Goal: Task Accomplishment & Management: Manage account settings

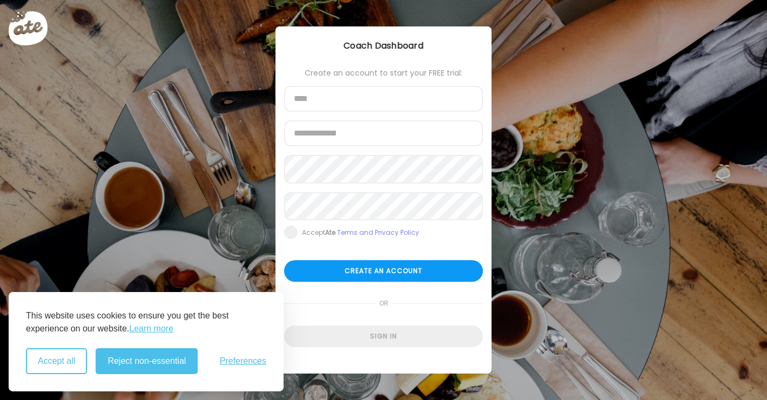
click at [54, 363] on button "Accept all" at bounding box center [56, 361] width 61 height 26
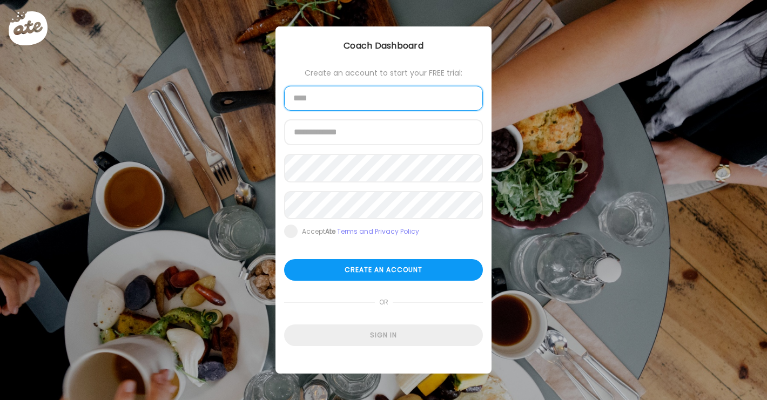
click at [322, 97] on input "text" at bounding box center [383, 98] width 199 height 25
type input "**********"
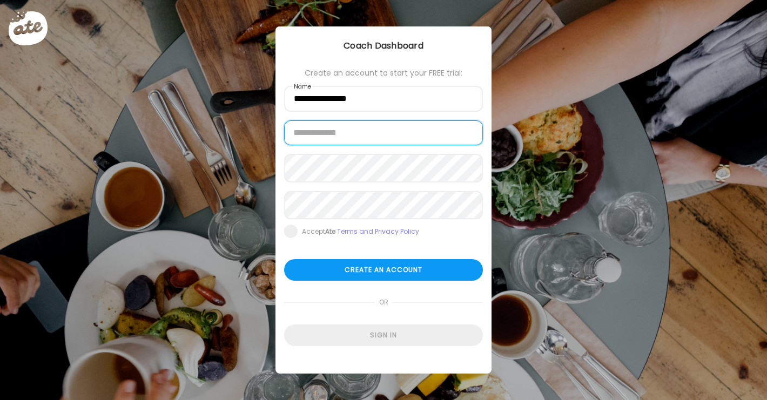
click at [371, 135] on input "email" at bounding box center [383, 132] width 199 height 25
type input "*"
type input "**********"
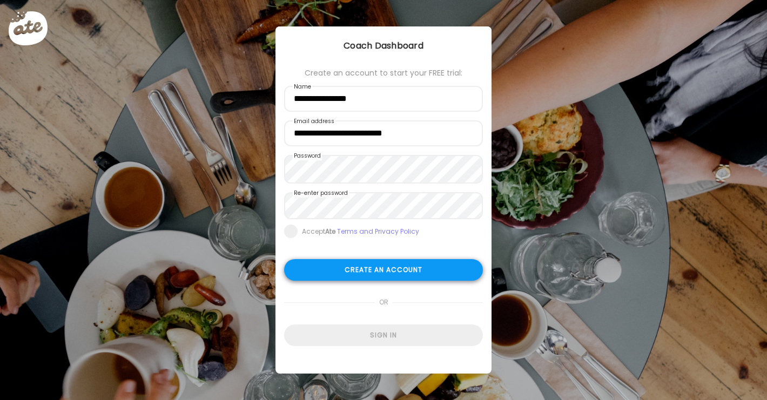
click at [356, 276] on div "Create an account" at bounding box center [383, 270] width 199 height 22
click at [289, 237] on span at bounding box center [290, 232] width 13 height 13
click at [368, 280] on div "Create an account" at bounding box center [383, 271] width 199 height 22
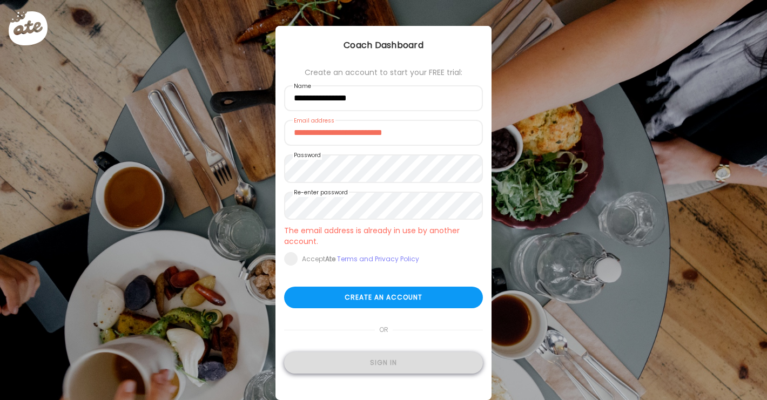
click at [382, 360] on div "Sign in" at bounding box center [383, 363] width 199 height 22
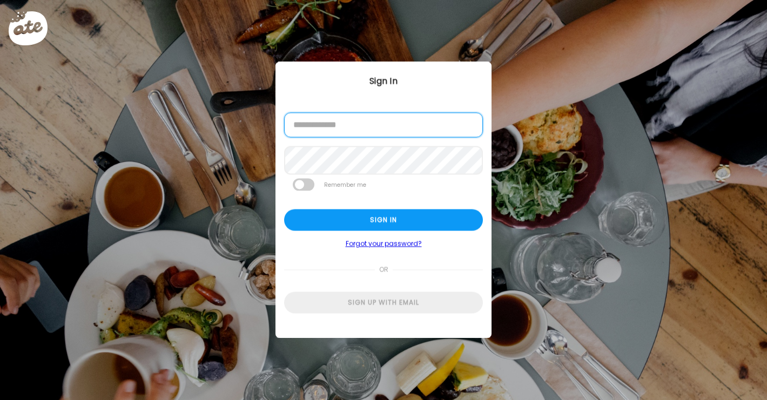
click at [325, 127] on input "email" at bounding box center [383, 125] width 199 height 25
type input "**********"
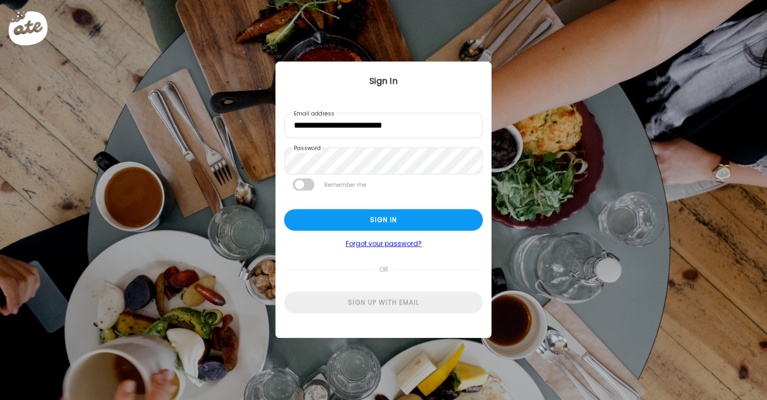
click at [300, 188] on span at bounding box center [304, 184] width 22 height 12
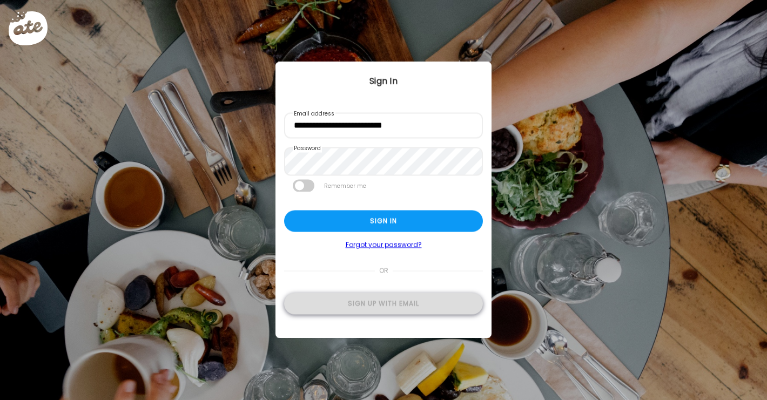
click at [391, 306] on div "Sign up with email" at bounding box center [383, 304] width 199 height 22
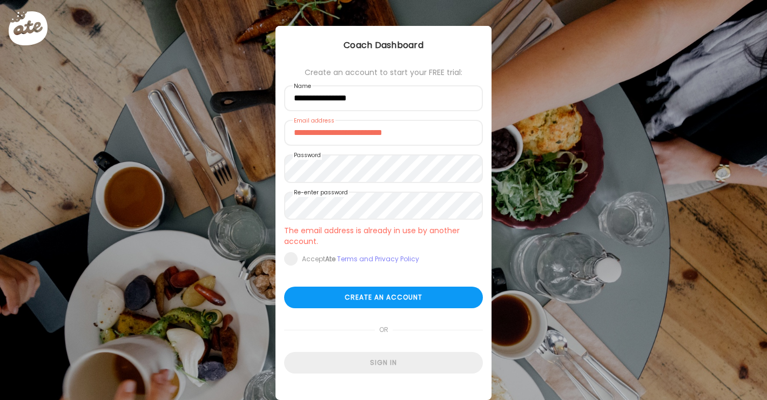
click at [395, 367] on div "Sign in" at bounding box center [383, 363] width 199 height 22
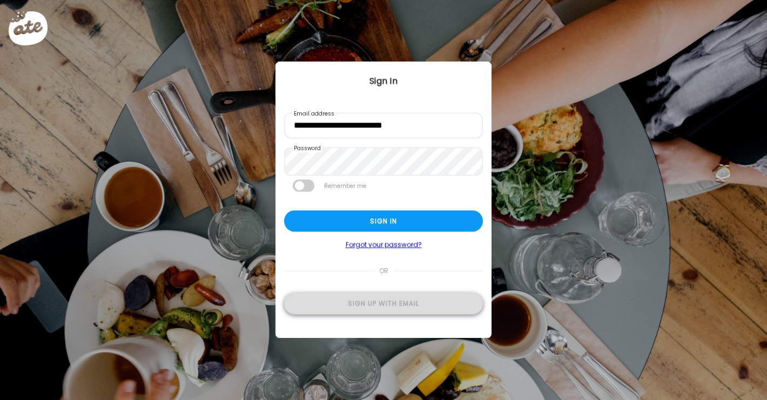
click at [392, 310] on div "Sign up with email" at bounding box center [383, 304] width 199 height 22
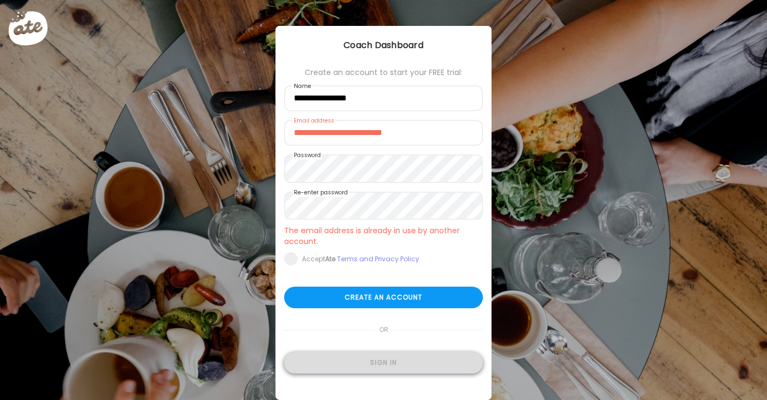
click at [388, 371] on div "Sign in" at bounding box center [383, 363] width 199 height 22
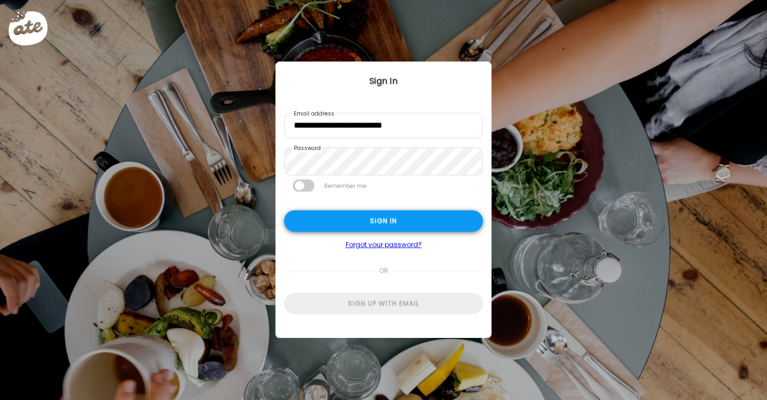
click at [348, 221] on div "Sign in" at bounding box center [383, 221] width 199 height 22
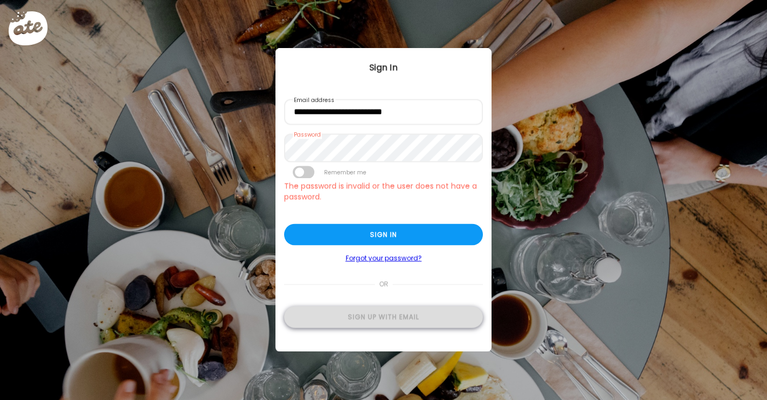
click at [390, 323] on div "Sign up with email" at bounding box center [383, 317] width 199 height 22
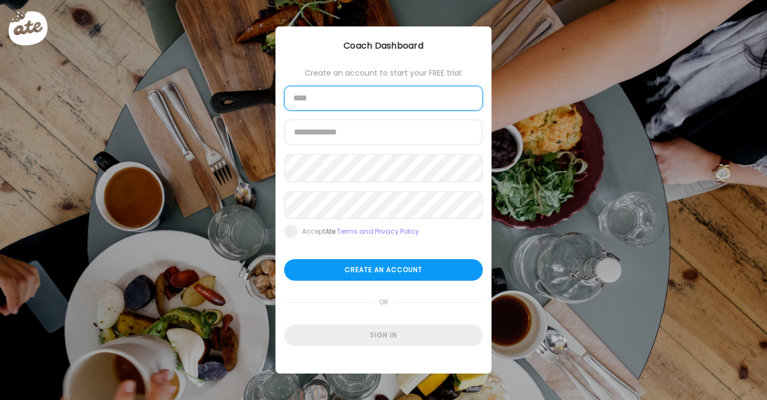
click at [358, 107] on input "text" at bounding box center [383, 98] width 199 height 25
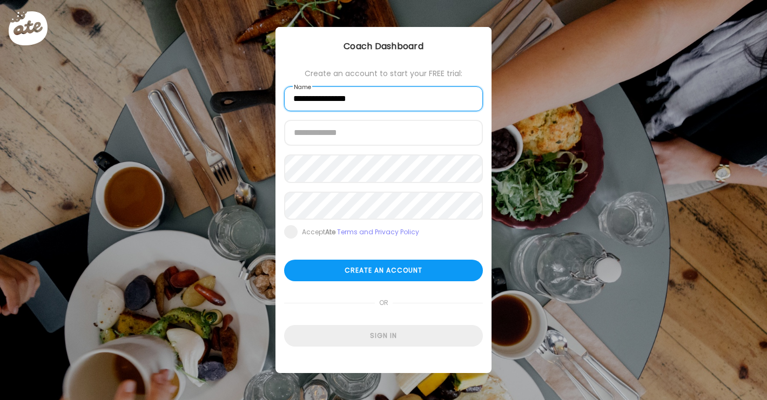
type input "**********"
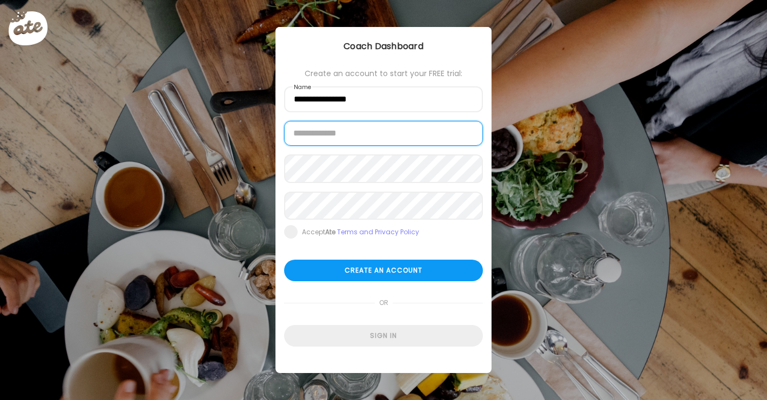
click at [362, 135] on input "email" at bounding box center [383, 133] width 199 height 25
type input "**********"
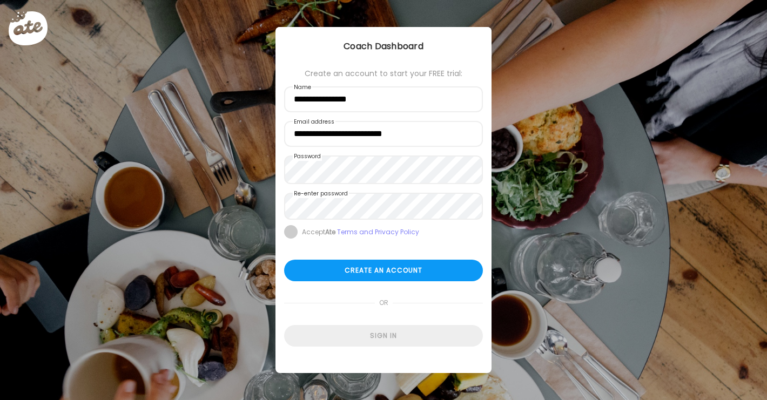
click at [287, 239] on span at bounding box center [290, 231] width 13 height 13
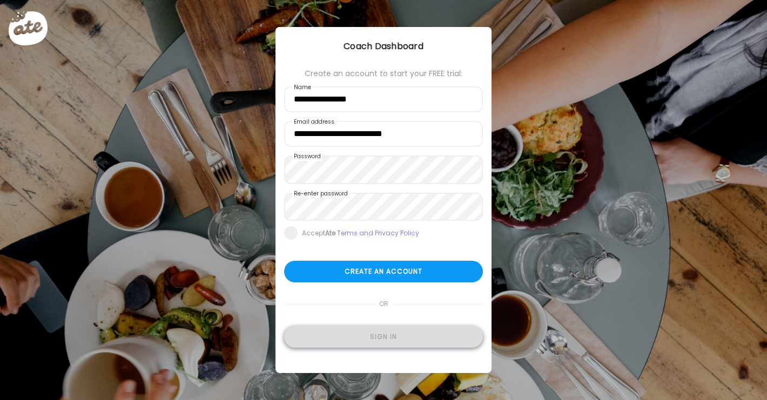
click at [385, 342] on div "Sign in" at bounding box center [383, 337] width 199 height 22
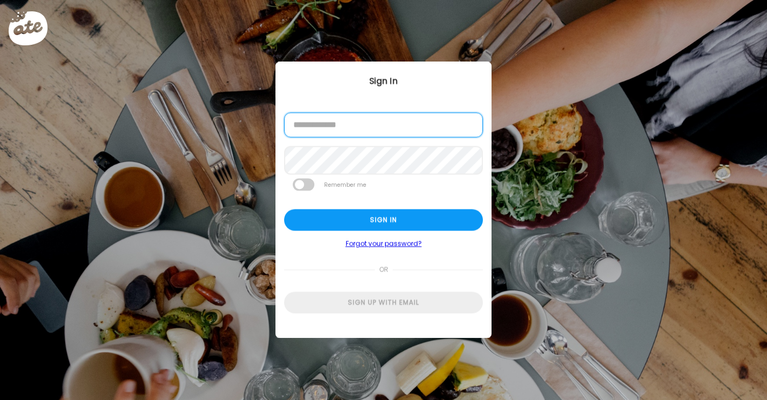
click at [321, 126] on input "email" at bounding box center [383, 125] width 199 height 25
type input "**********"
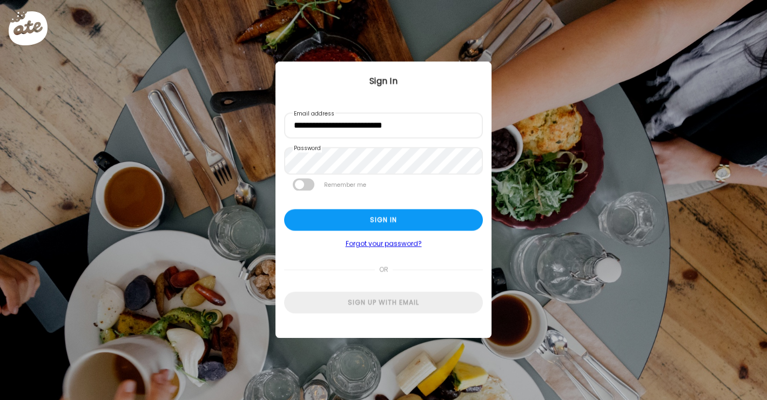
click at [302, 188] on span at bounding box center [304, 184] width 22 height 12
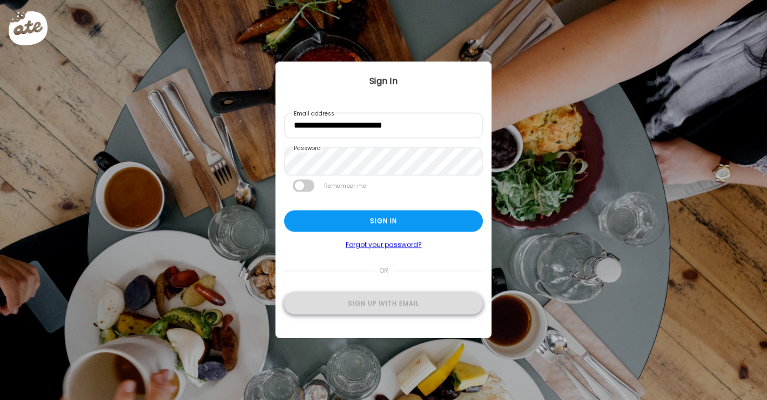
click at [386, 303] on div "Sign up with email" at bounding box center [383, 304] width 199 height 22
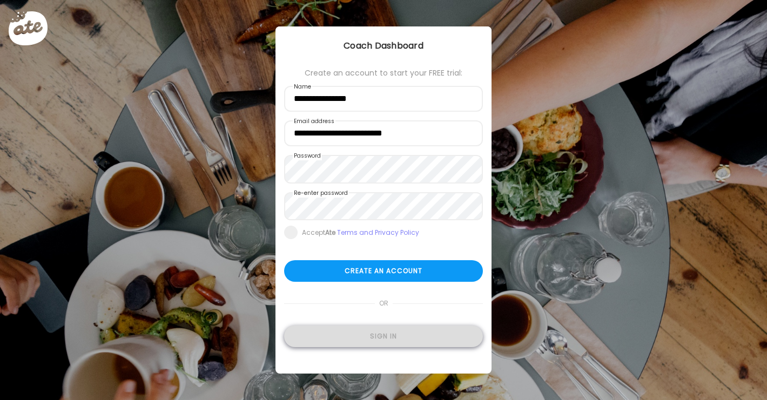
click at [402, 339] on div "Sign in" at bounding box center [383, 336] width 199 height 22
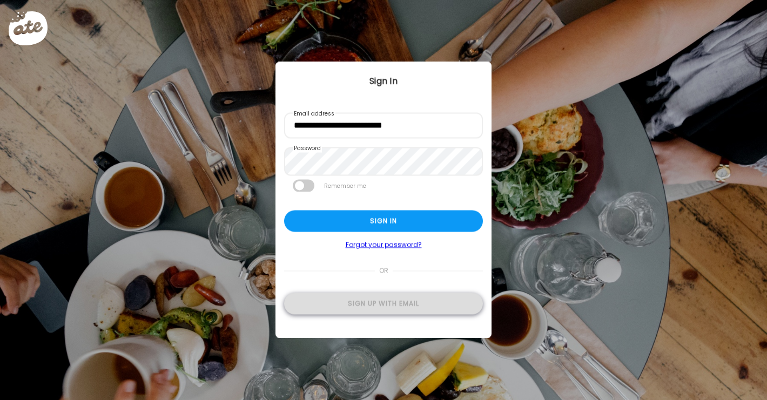
click at [399, 305] on div "Sign up with email" at bounding box center [383, 304] width 199 height 22
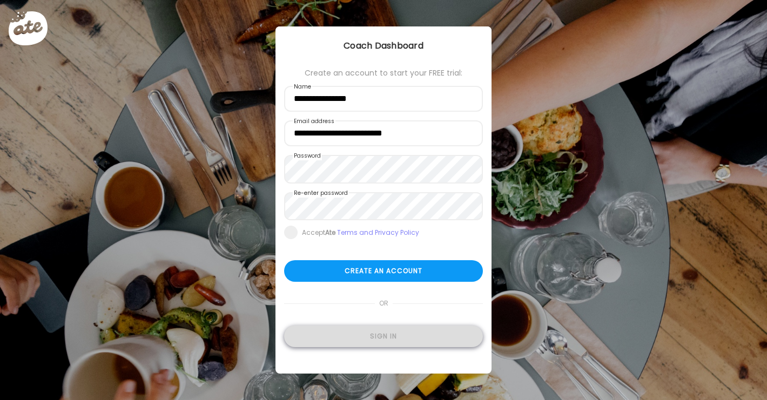
click at [392, 338] on div "Sign in" at bounding box center [383, 336] width 199 height 22
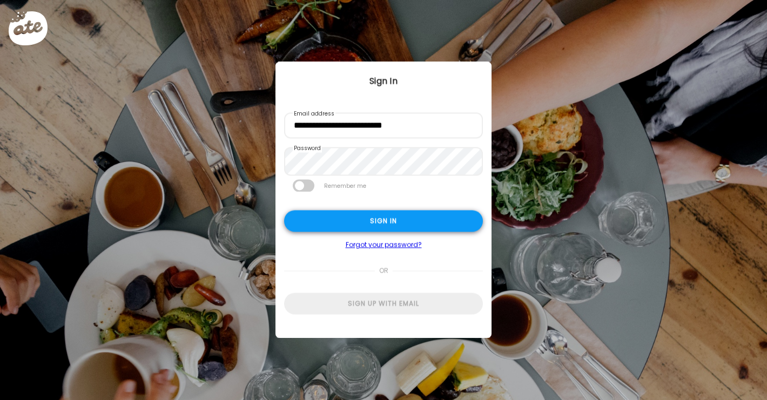
click at [348, 223] on div "Sign in" at bounding box center [383, 221] width 199 height 22
type input "**********"
type textarea "**********"
type input "**********"
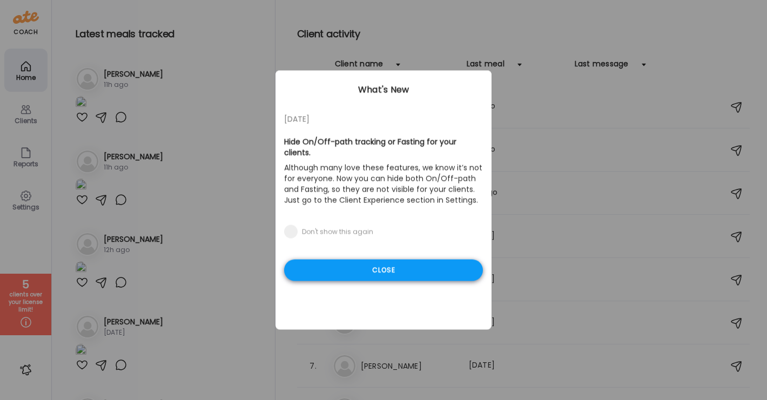
click at [346, 269] on div "Close" at bounding box center [383, 271] width 199 height 22
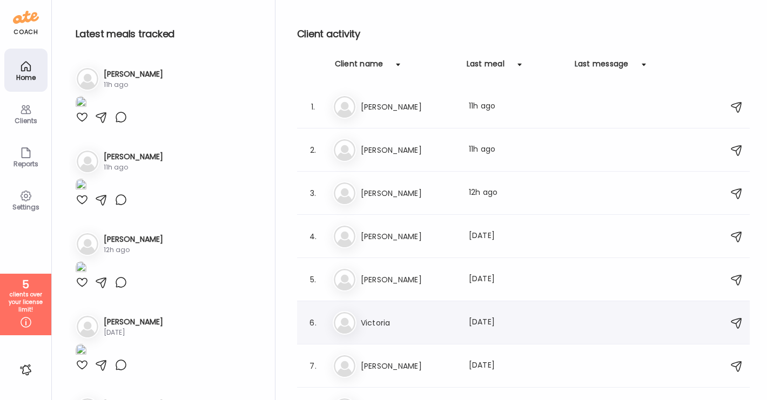
click at [532, 323] on div "Last meal: [DATE]" at bounding box center [516, 322] width 95 height 13
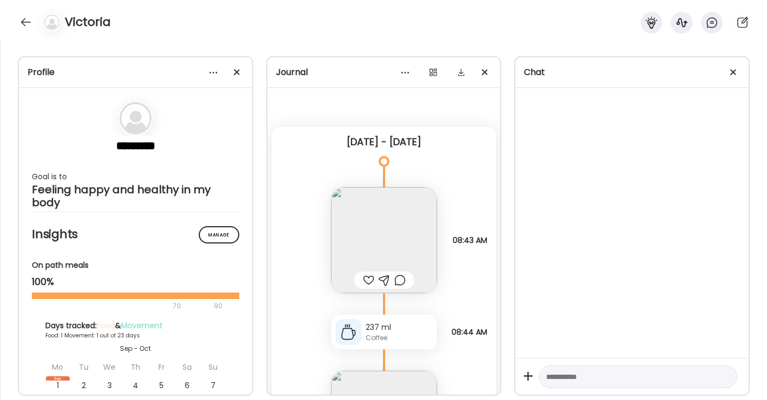
click at [410, 219] on img at bounding box center [384, 240] width 106 height 106
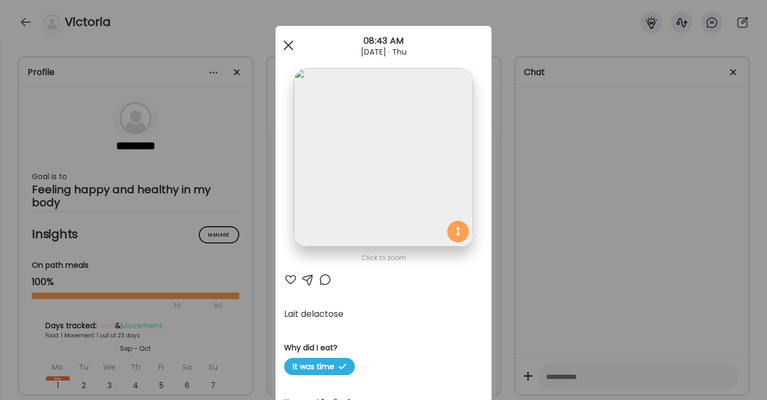
click at [288, 46] on div at bounding box center [288, 46] width 22 height 22
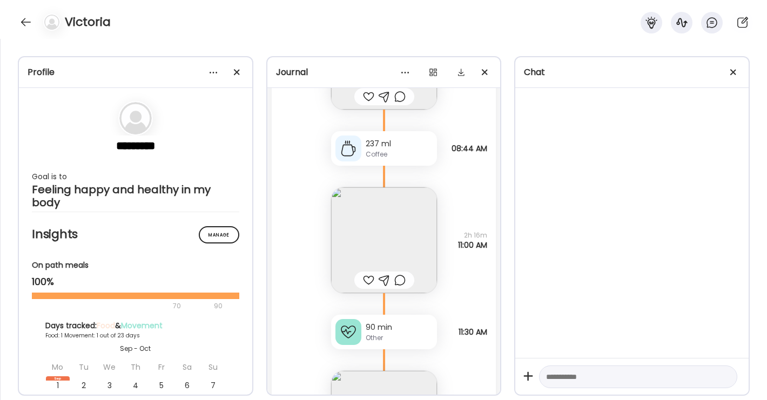
scroll to position [240, 0]
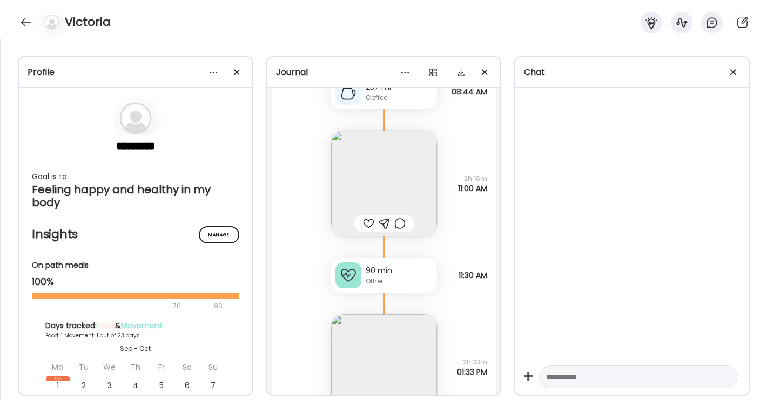
click at [409, 280] on div "Other" at bounding box center [398, 281] width 67 height 10
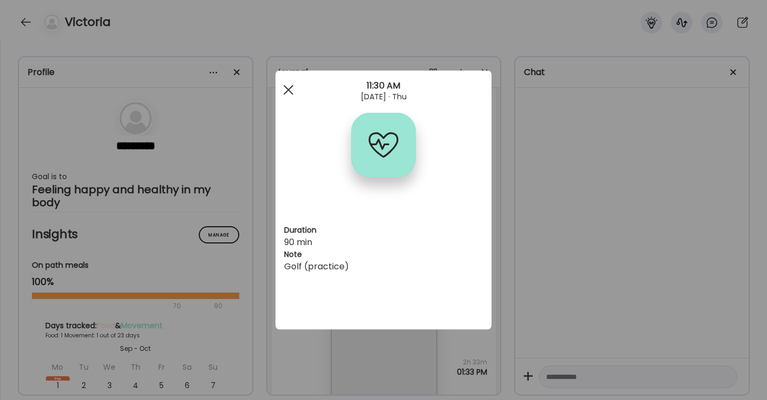
click at [288, 92] on div at bounding box center [288, 90] width 22 height 22
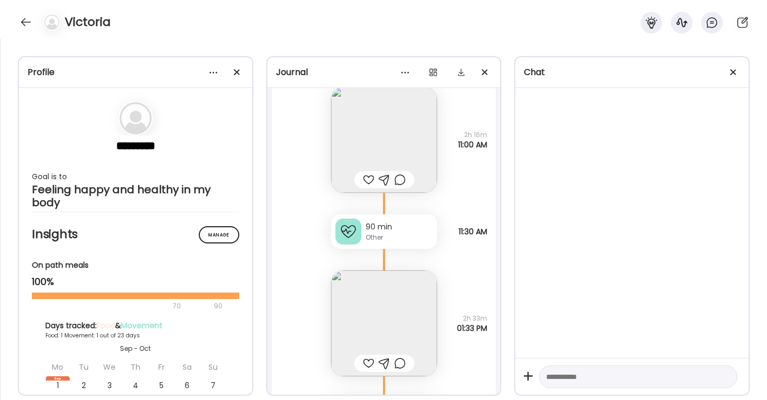
scroll to position [310, 0]
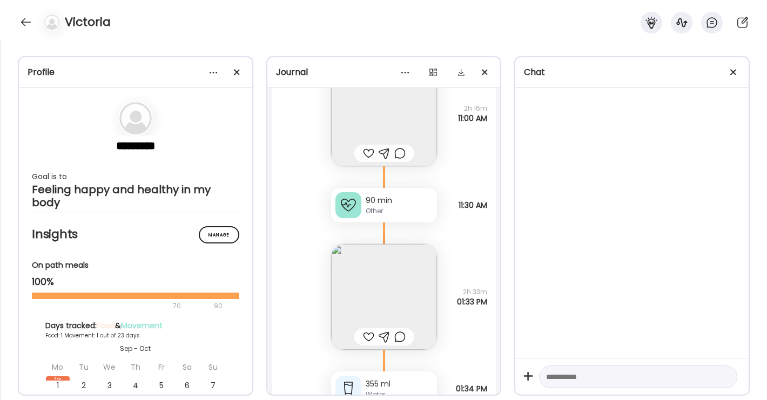
click at [401, 284] on img at bounding box center [384, 297] width 106 height 106
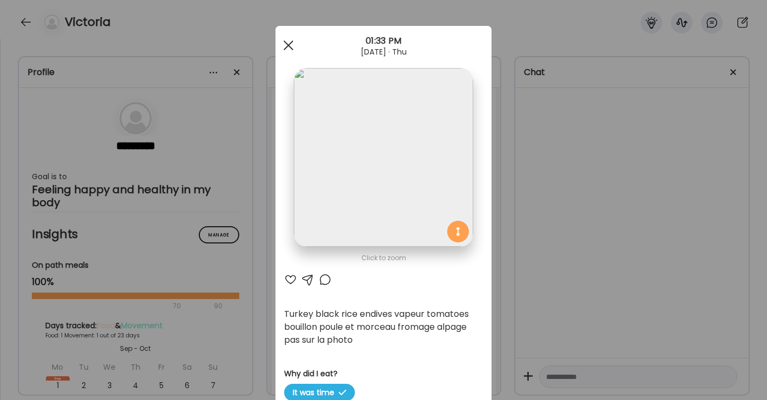
click at [287, 48] on span at bounding box center [288, 45] width 10 height 10
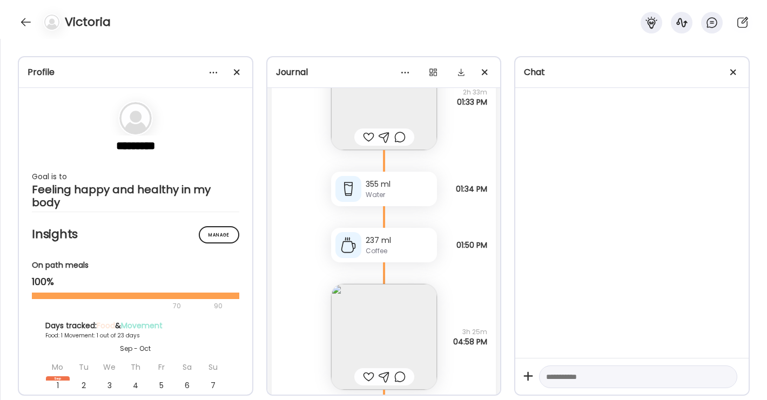
scroll to position [602, 0]
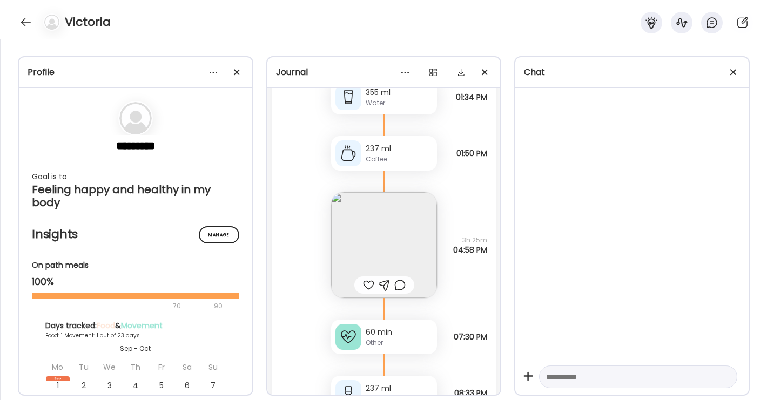
click at [376, 245] on img at bounding box center [384, 245] width 106 height 106
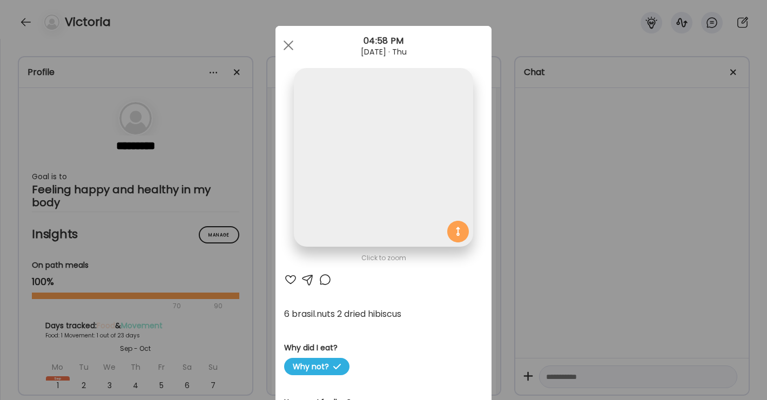
click at [365, 211] on img at bounding box center [383, 157] width 179 height 179
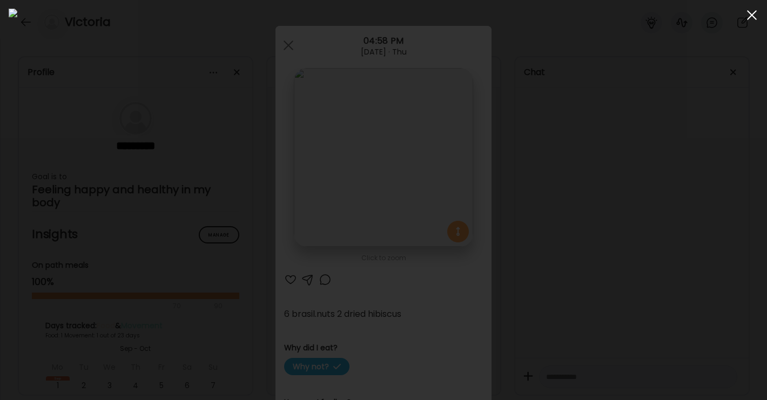
click at [751, 16] on span at bounding box center [752, 15] width 10 height 10
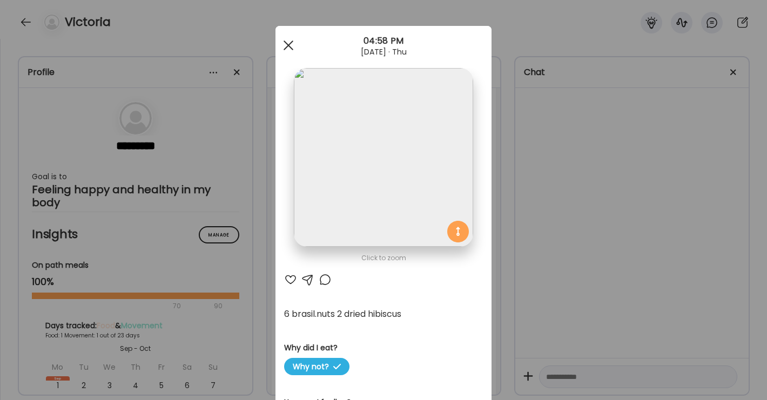
click at [283, 45] on div at bounding box center [288, 46] width 22 height 22
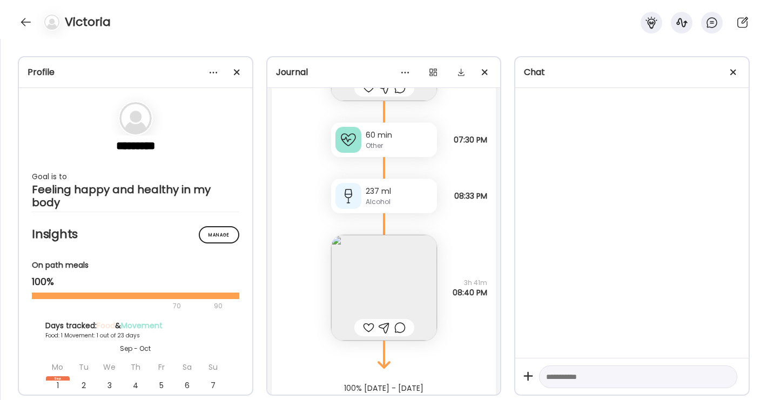
scroll to position [804, 0]
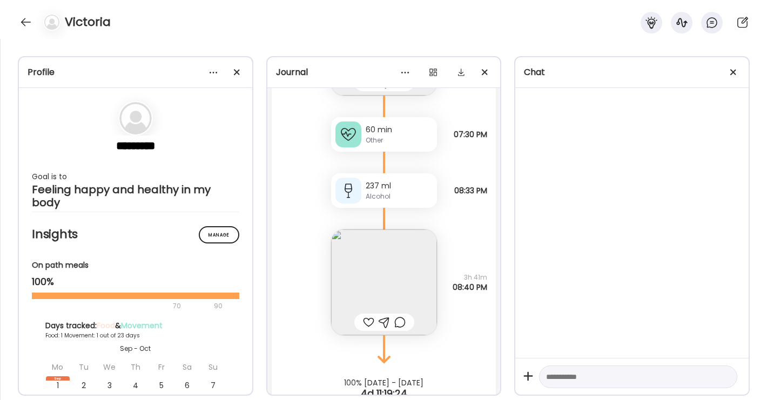
click at [365, 284] on img at bounding box center [384, 282] width 106 height 106
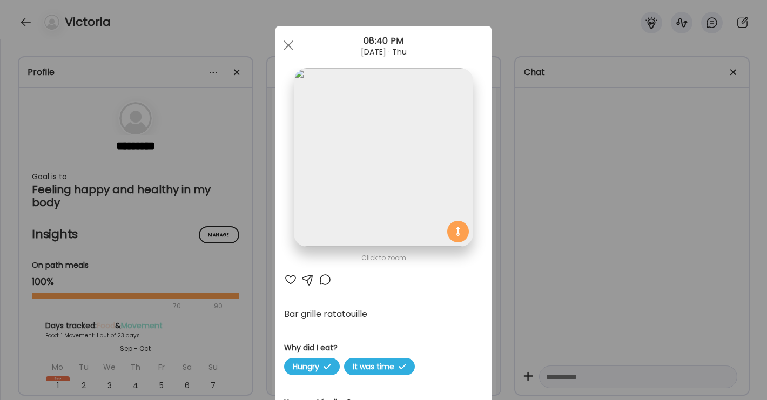
click at [361, 201] on img at bounding box center [383, 157] width 179 height 179
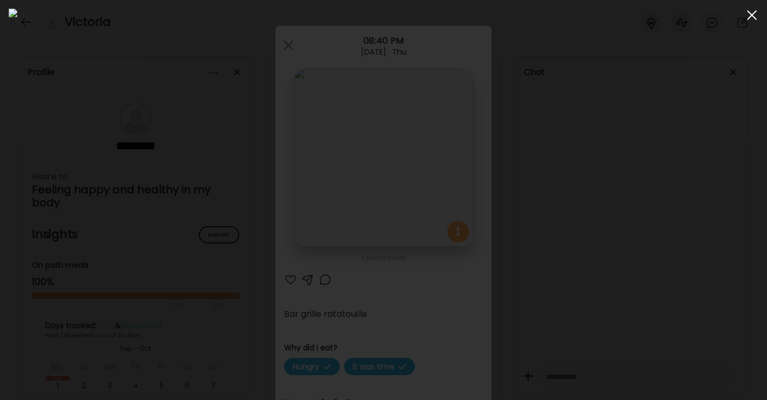
click at [747, 18] on div at bounding box center [752, 15] width 22 height 22
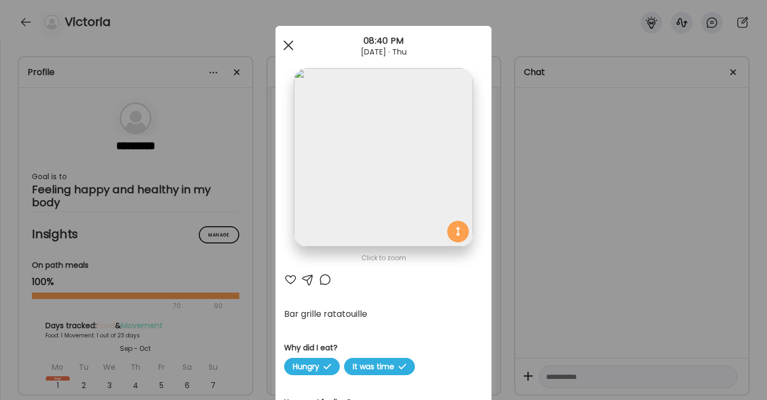
click at [287, 46] on div at bounding box center [288, 46] width 22 height 22
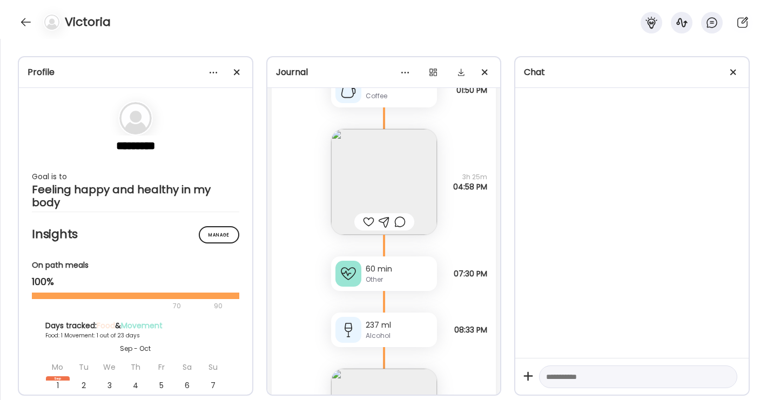
scroll to position [672, 0]
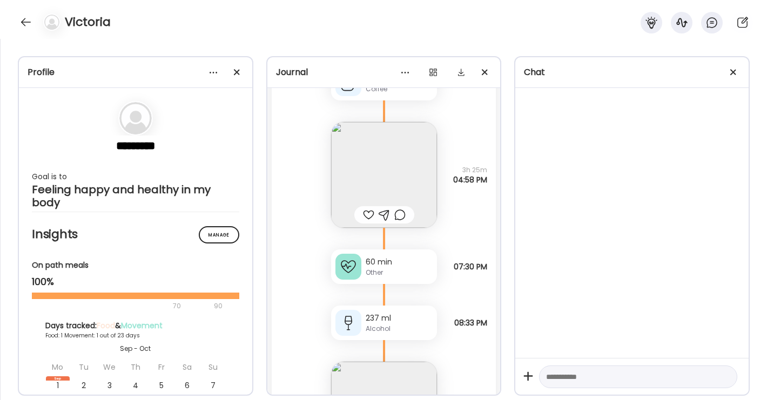
click at [415, 277] on div "Other" at bounding box center [398, 273] width 67 height 10
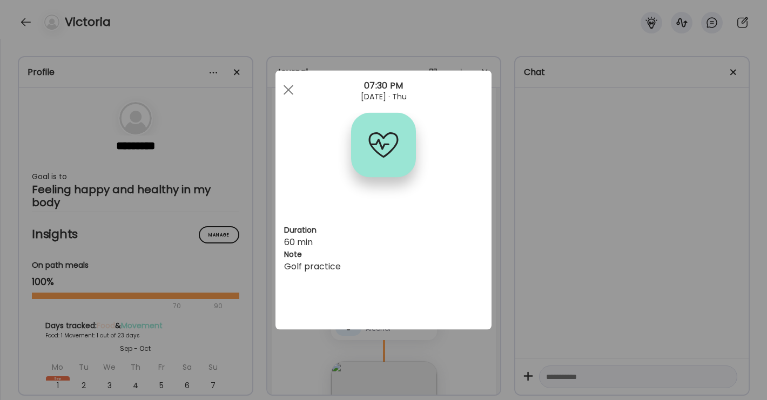
click at [291, 90] on div at bounding box center [288, 90] width 22 height 22
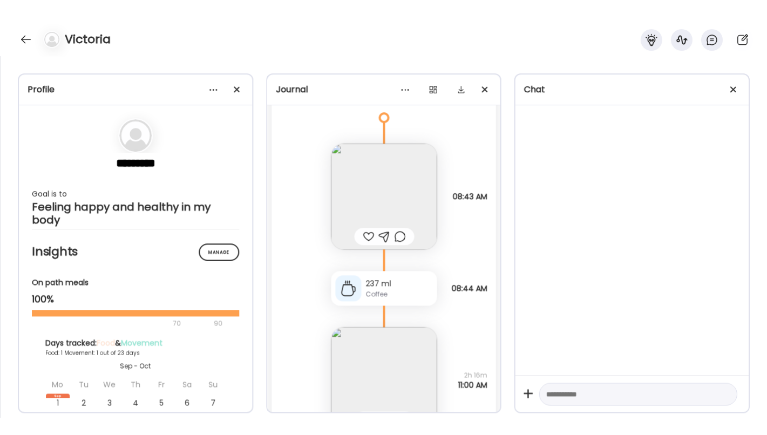
scroll to position [0, 0]
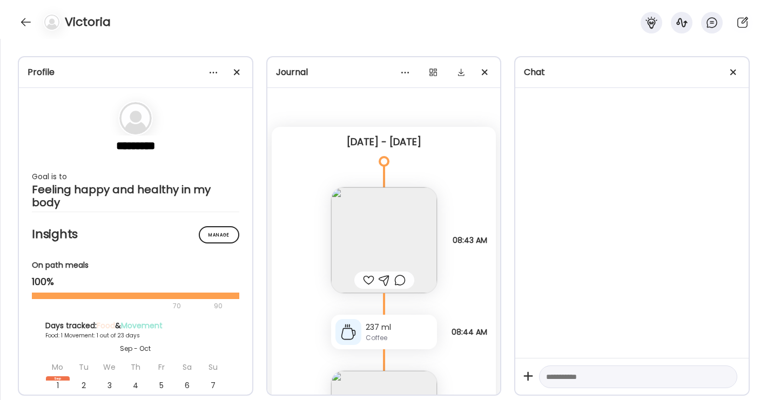
click at [393, 241] on img at bounding box center [384, 240] width 106 height 106
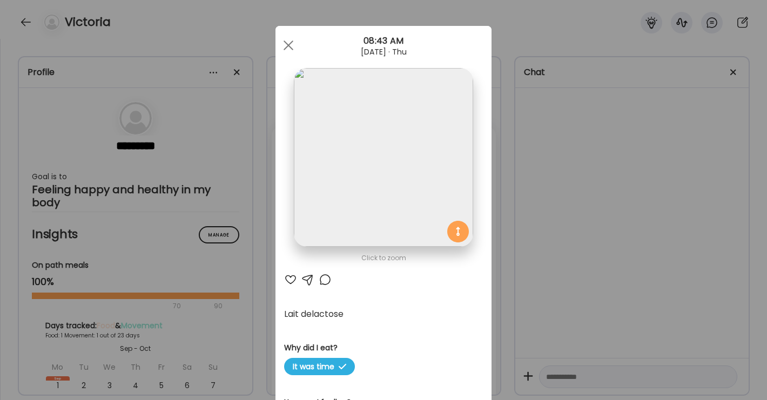
click at [387, 197] on img at bounding box center [383, 157] width 179 height 179
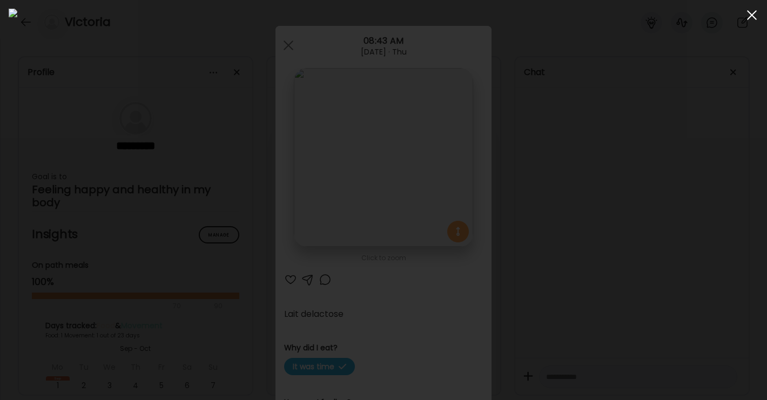
click at [751, 20] on div at bounding box center [752, 15] width 22 height 22
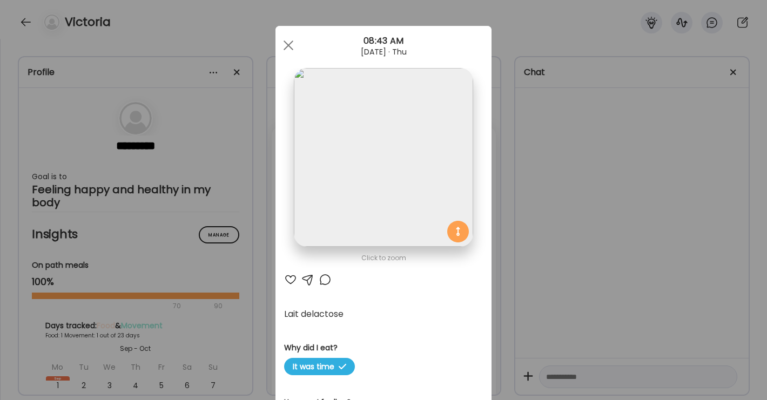
click at [285, 44] on span at bounding box center [288, 45] width 10 height 10
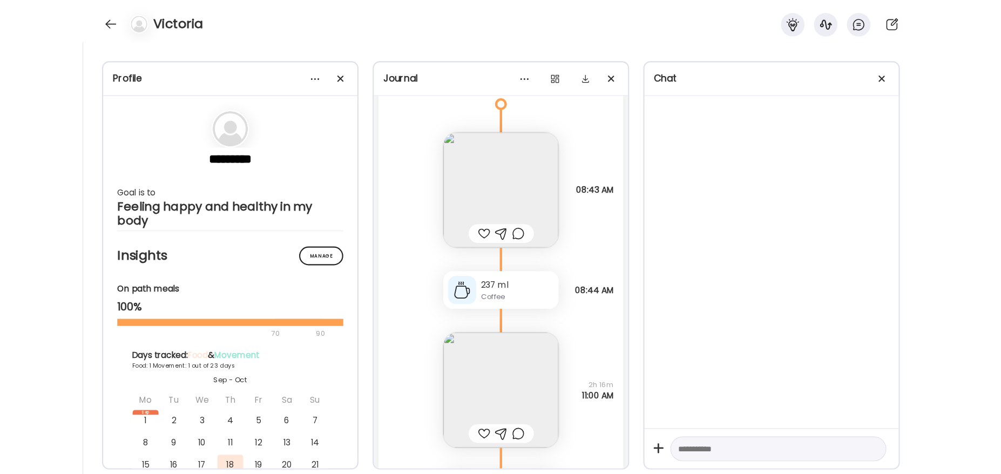
scroll to position [31, 0]
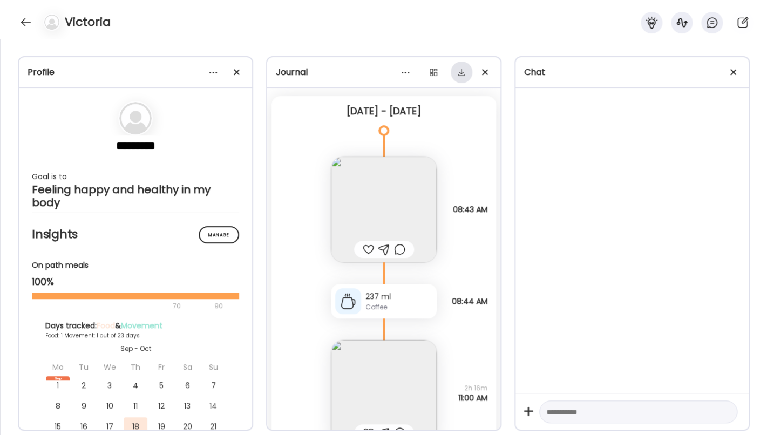
click at [463, 74] on div at bounding box center [462, 73] width 22 height 22
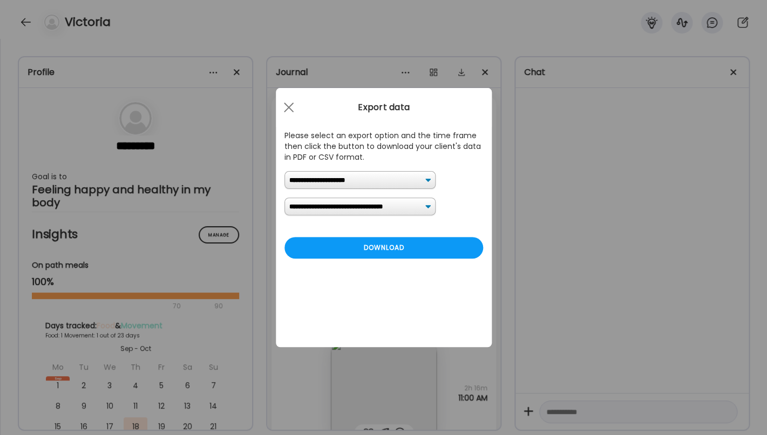
click at [530, 219] on div "Ate Coach Dashboard Wahoo! It’s official Take a moment to set up your Coach Pro…" at bounding box center [383, 217] width 767 height 435
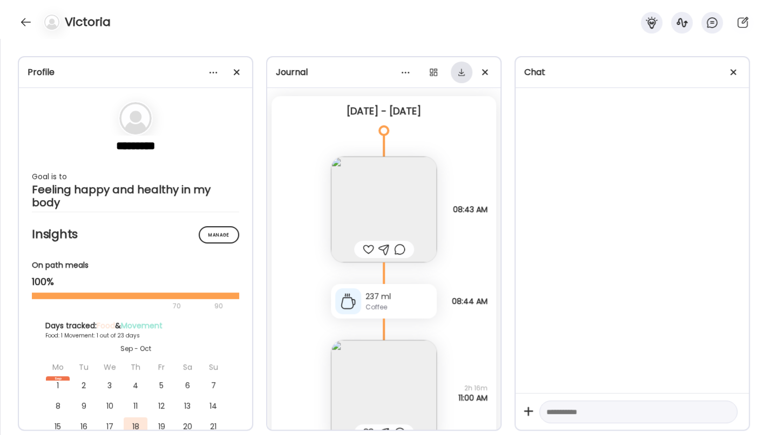
click at [458, 76] on div at bounding box center [462, 73] width 22 height 22
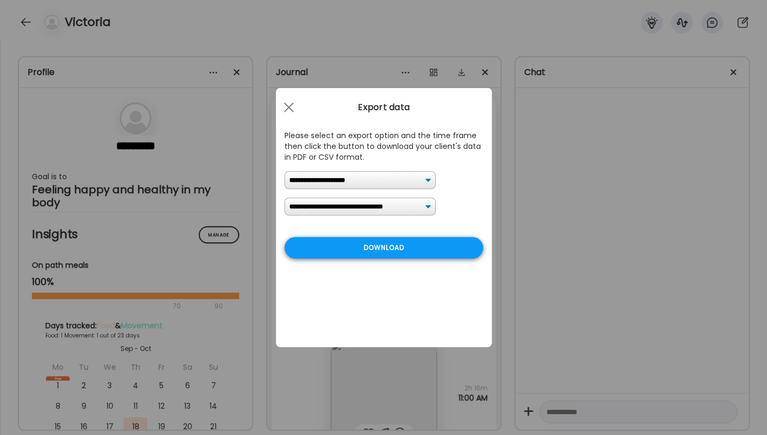
click at [405, 250] on div "Download" at bounding box center [383, 248] width 199 height 22
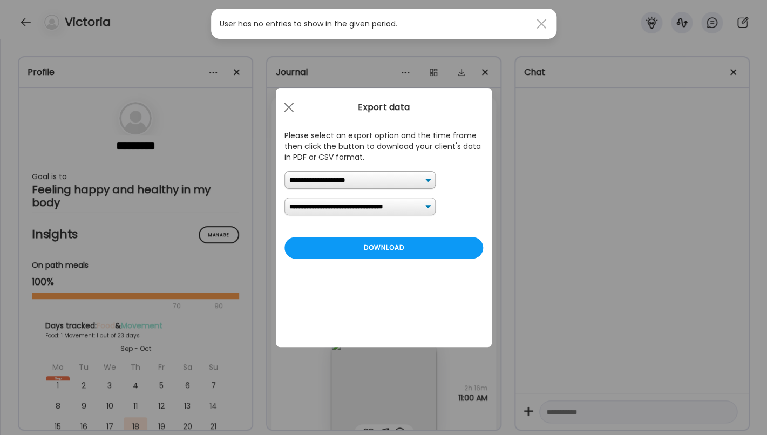
click at [543, 23] on span at bounding box center [541, 24] width 10 height 10
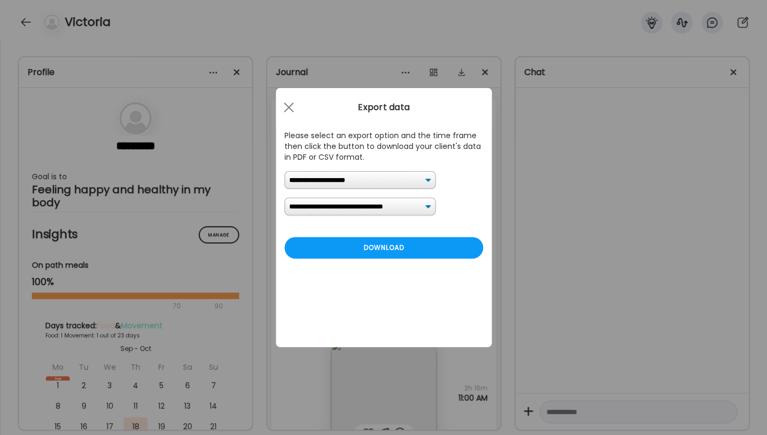
click option "**********" at bounding box center [0, 0] width 0 height 0
click at [430, 244] on div "Download" at bounding box center [383, 248] width 199 height 22
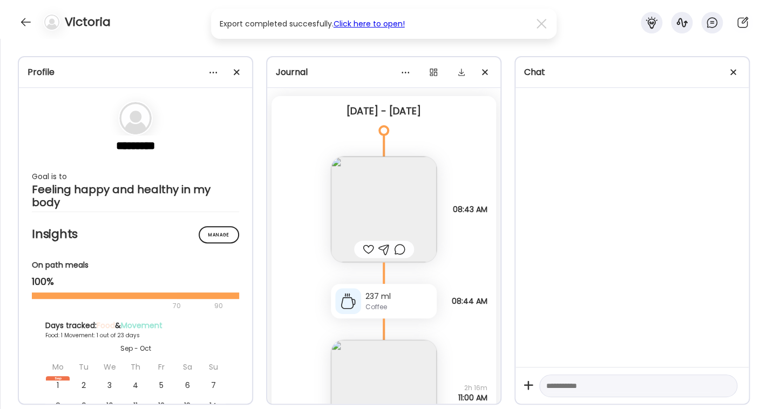
click at [386, 23] on link "Click here to open!" at bounding box center [369, 23] width 71 height 11
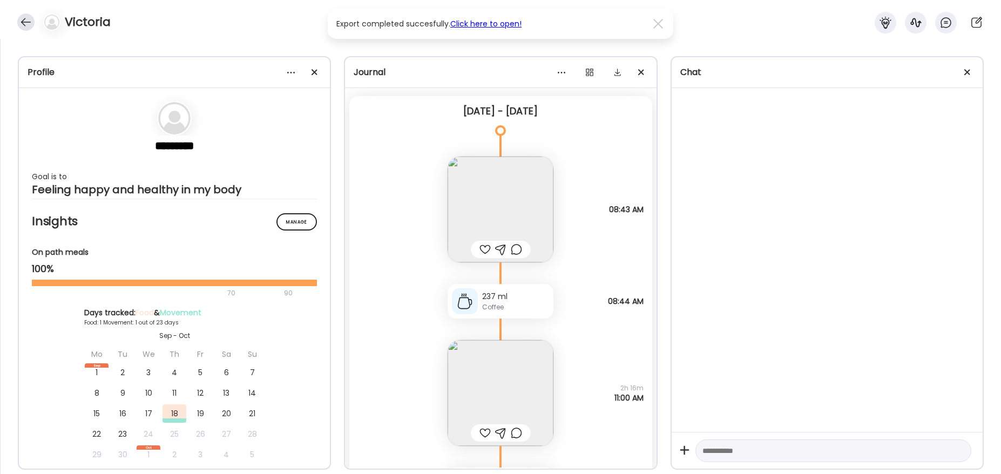
click at [24, 21] on div at bounding box center [25, 21] width 17 height 17
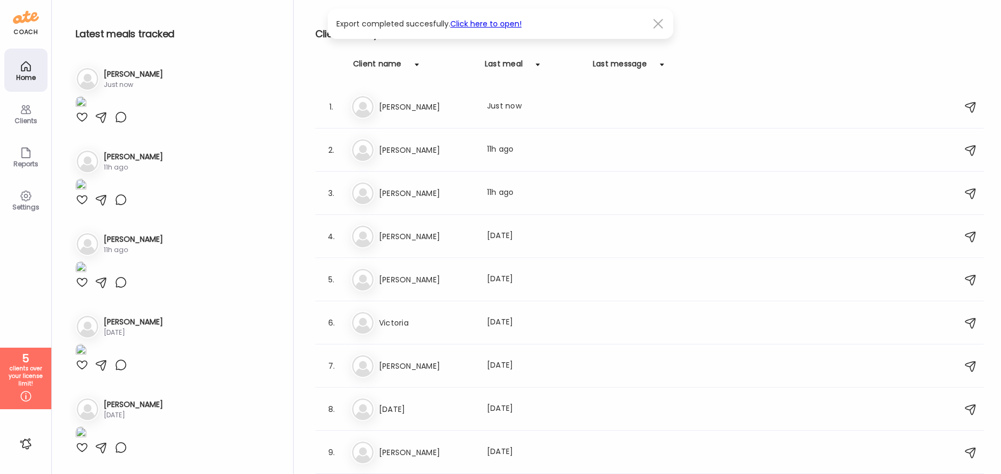
click at [660, 25] on span at bounding box center [658, 24] width 10 height 10
click at [26, 112] on icon at bounding box center [26, 109] width 10 height 9
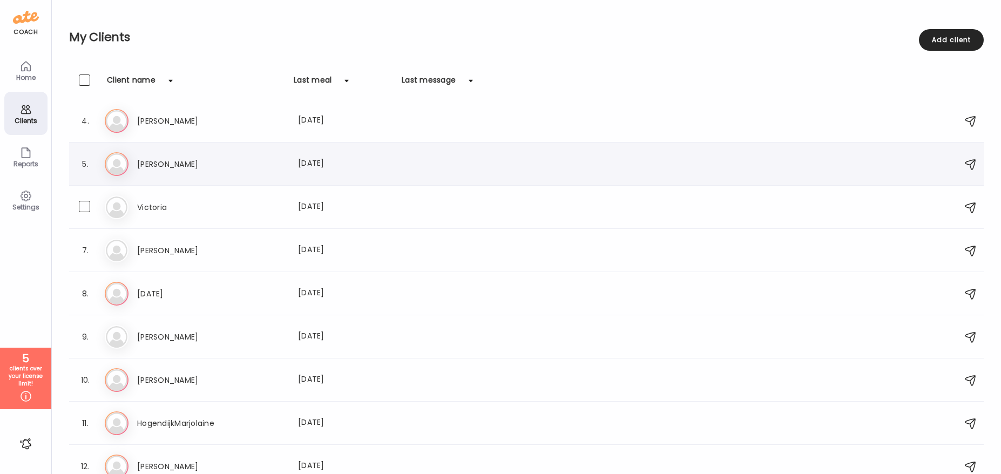
scroll to position [124, 0]
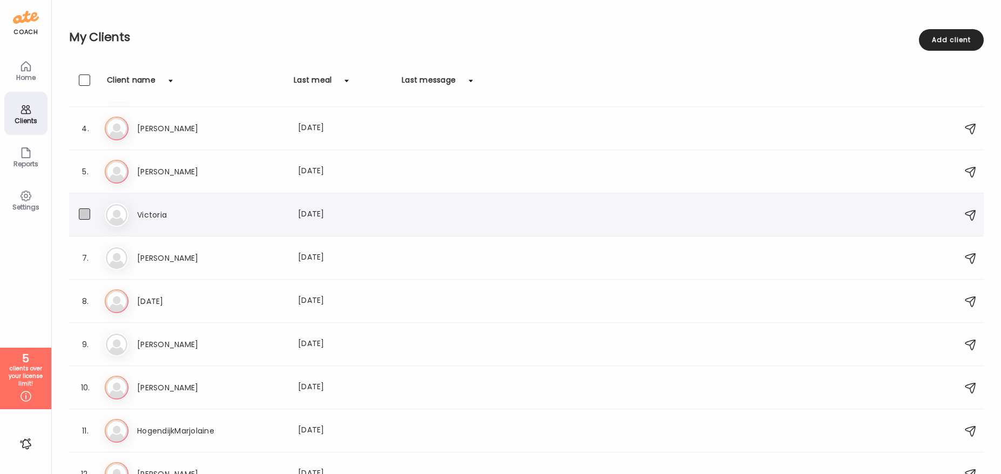
click at [87, 215] on span at bounding box center [84, 213] width 11 height 11
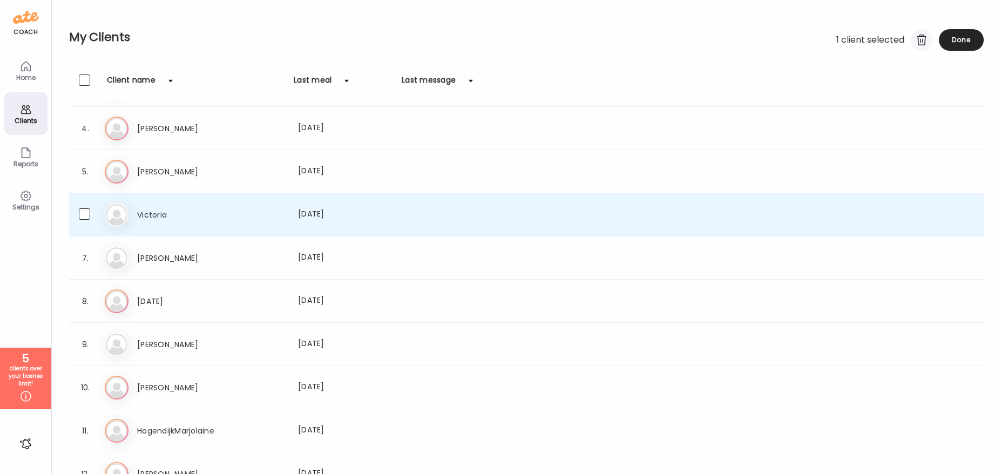
click at [766, 41] on div at bounding box center [922, 40] width 22 height 22
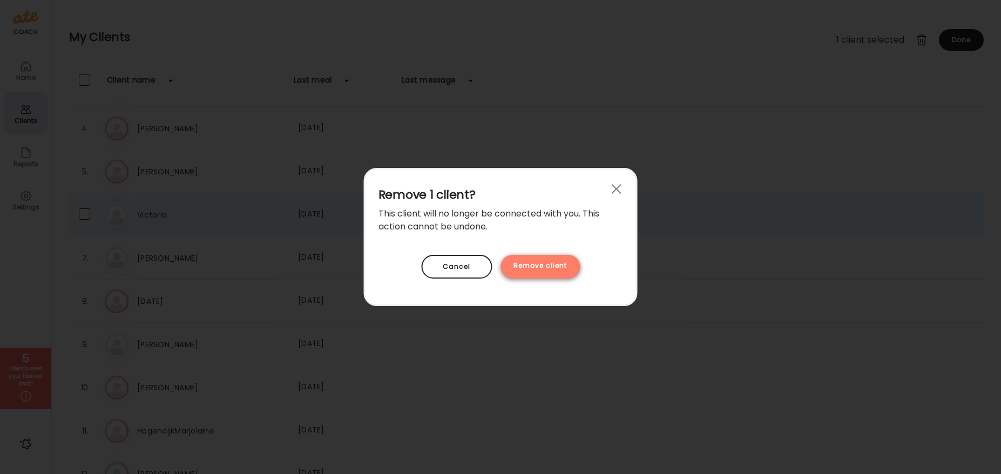
click at [520, 267] on div "Remove client" at bounding box center [539, 267] width 79 height 24
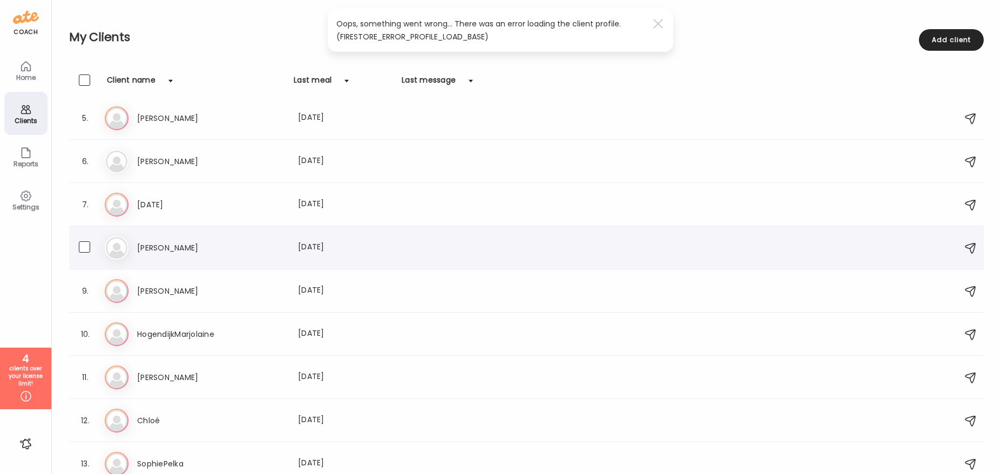
scroll to position [230, 0]
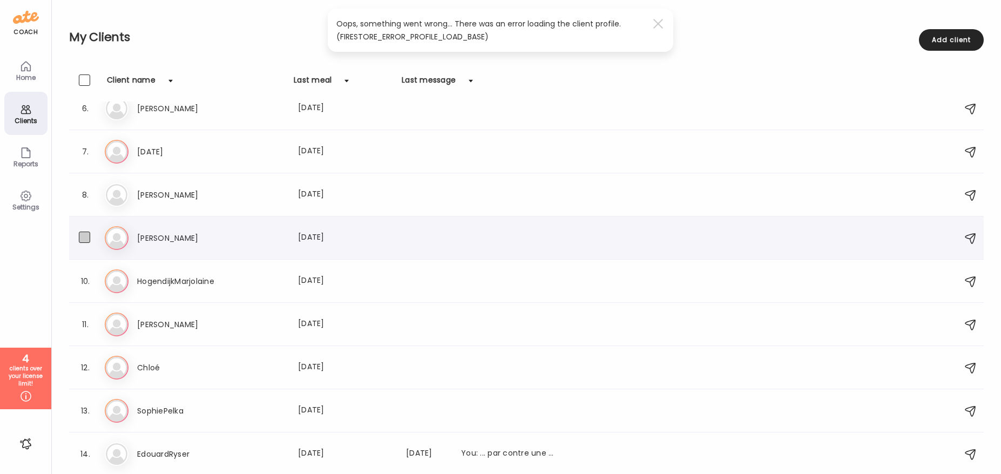
click at [86, 238] on span at bounding box center [84, 237] width 11 height 11
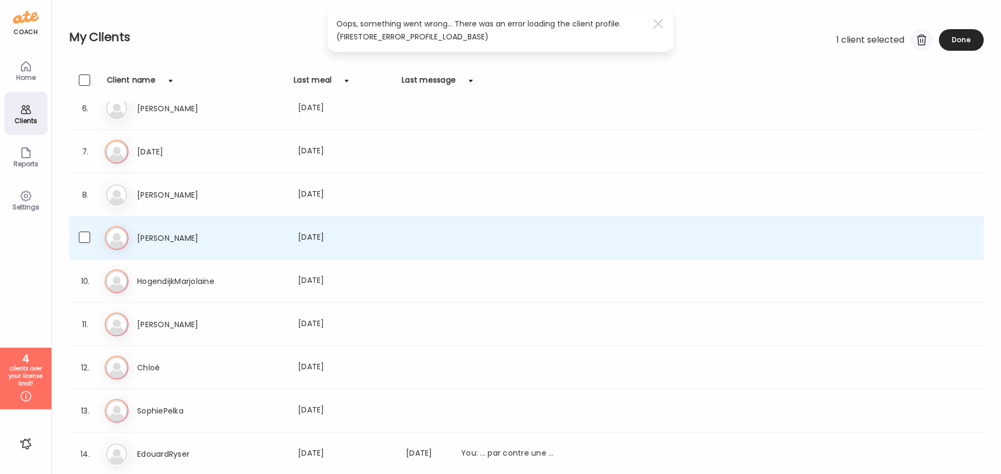
click at [766, 42] on div at bounding box center [922, 40] width 22 height 22
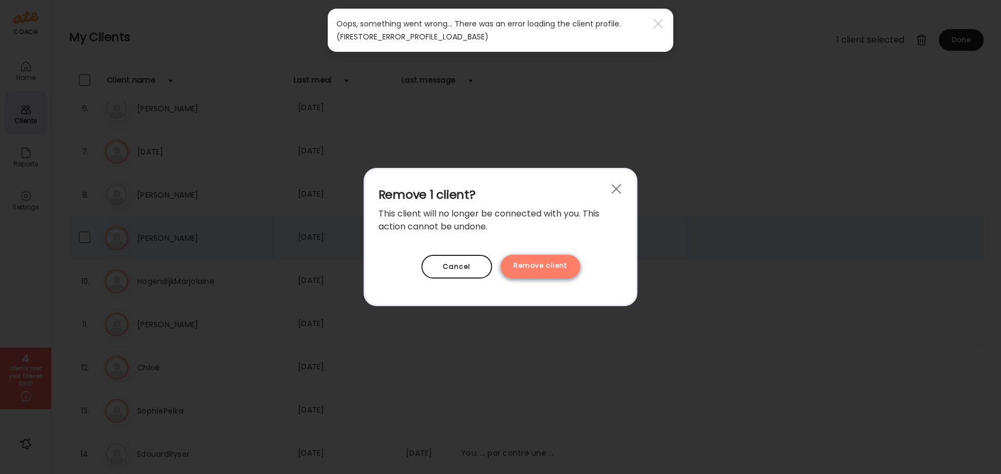
click at [517, 265] on div "Remove client" at bounding box center [539, 267] width 79 height 24
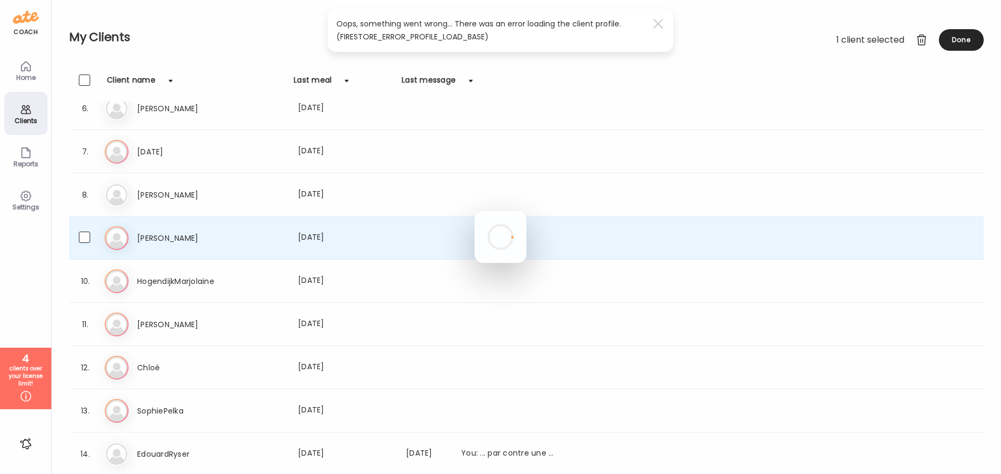
scroll to position [187, 0]
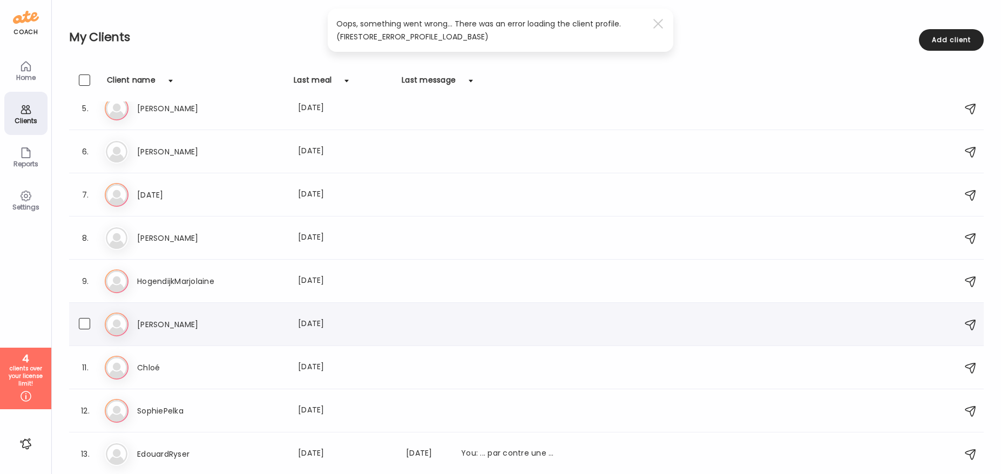
click at [220, 320] on h3 "[PERSON_NAME]" at bounding box center [184, 324] width 95 height 13
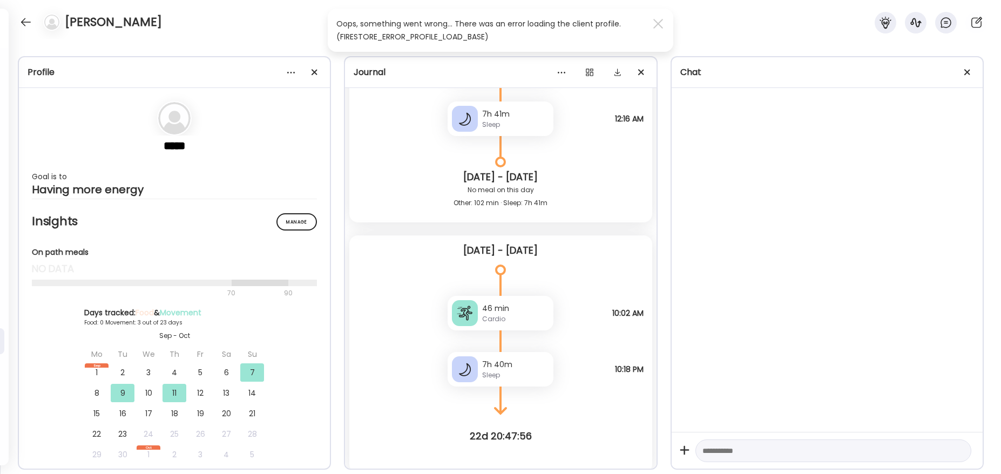
scroll to position [4348, 0]
click at [654, 23] on div at bounding box center [658, 24] width 22 height 22
click at [27, 21] on div at bounding box center [25, 21] width 17 height 17
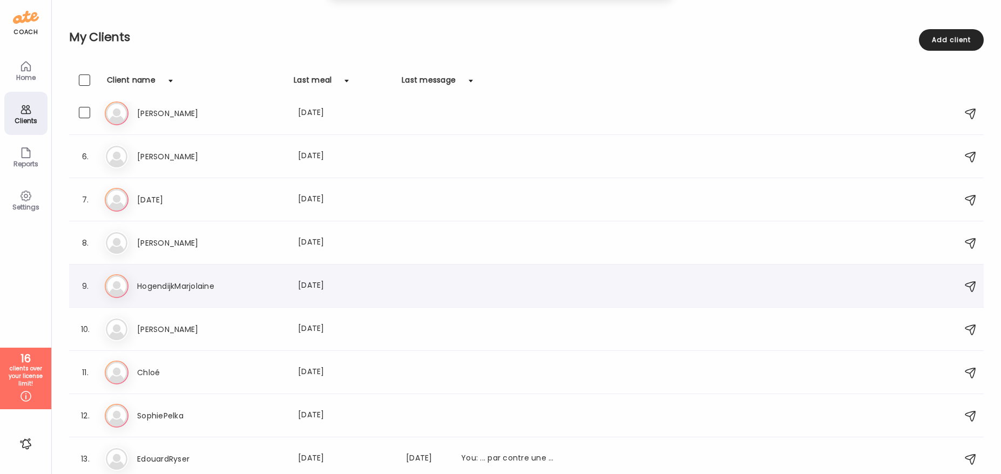
scroll to position [187, 0]
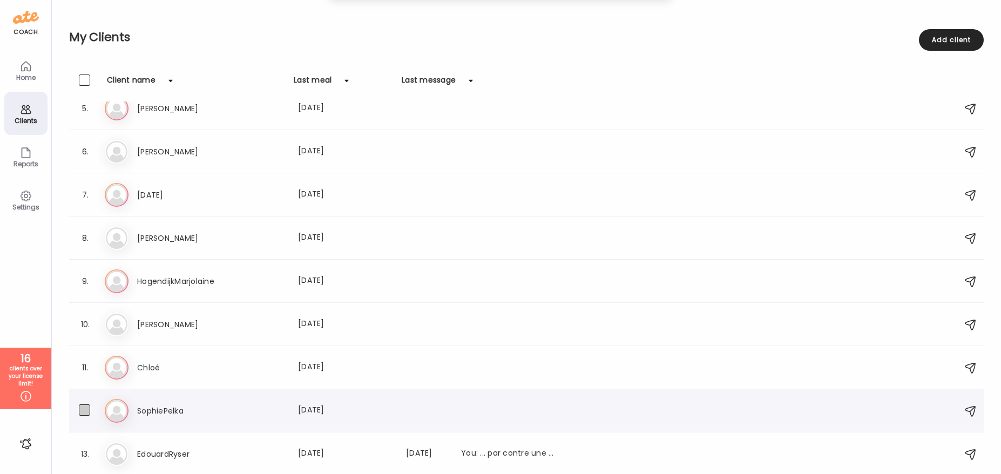
click at [85, 399] on span at bounding box center [84, 409] width 11 height 11
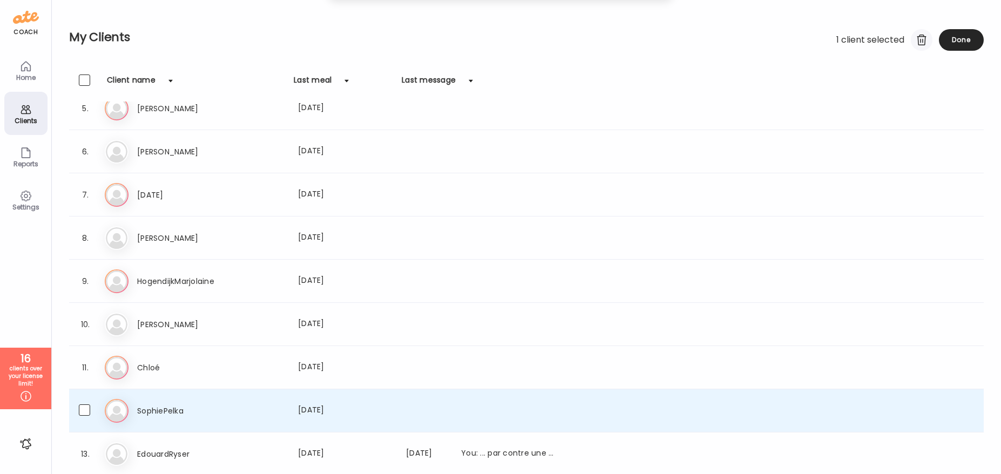
click at [766, 37] on div at bounding box center [922, 40] width 22 height 22
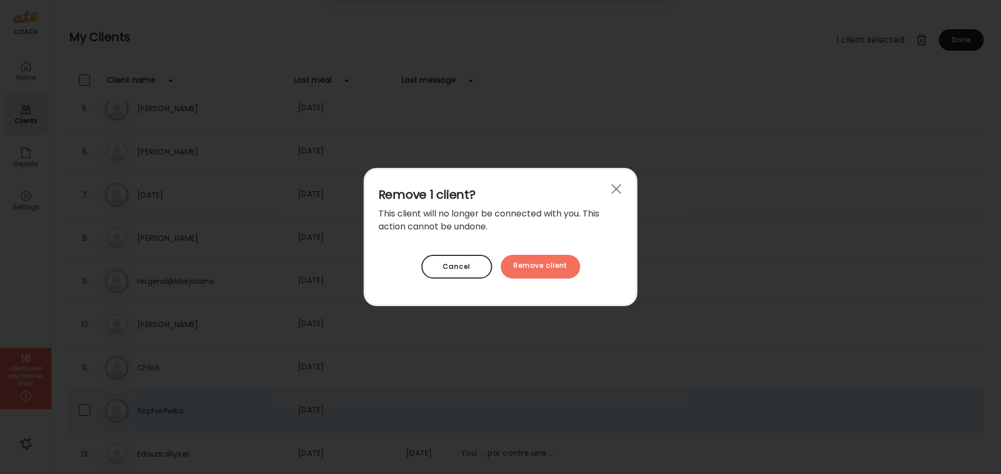
click at [564, 268] on div "Remove client" at bounding box center [539, 267] width 79 height 24
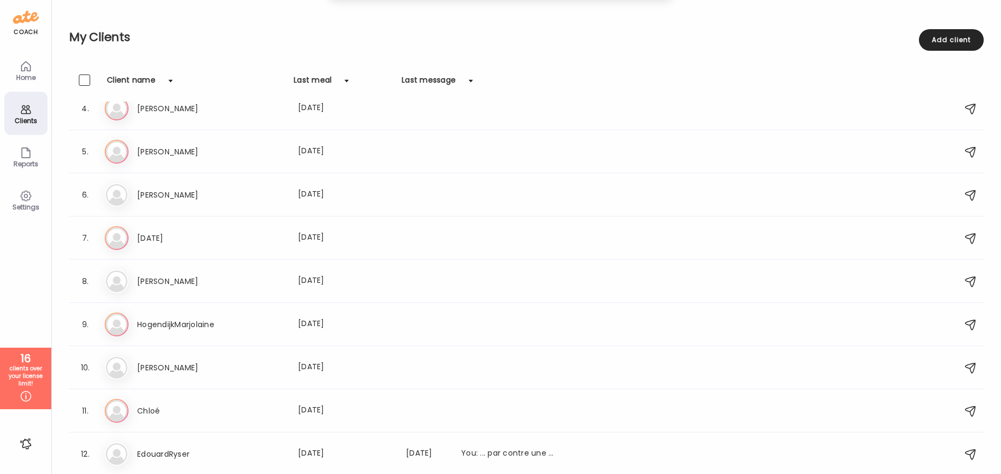
scroll to position [144, 0]
click at [195, 399] on h3 "EdouardRyser" at bounding box center [184, 453] width 95 height 13
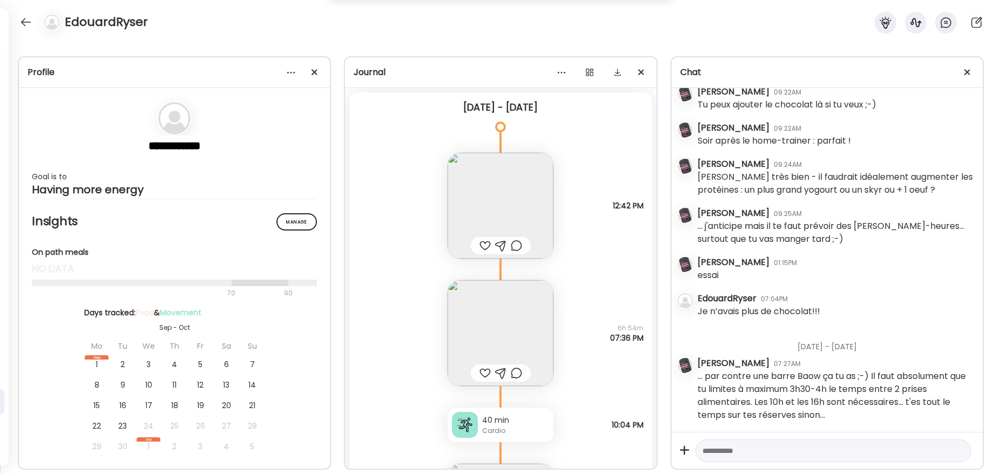
scroll to position [0, 0]
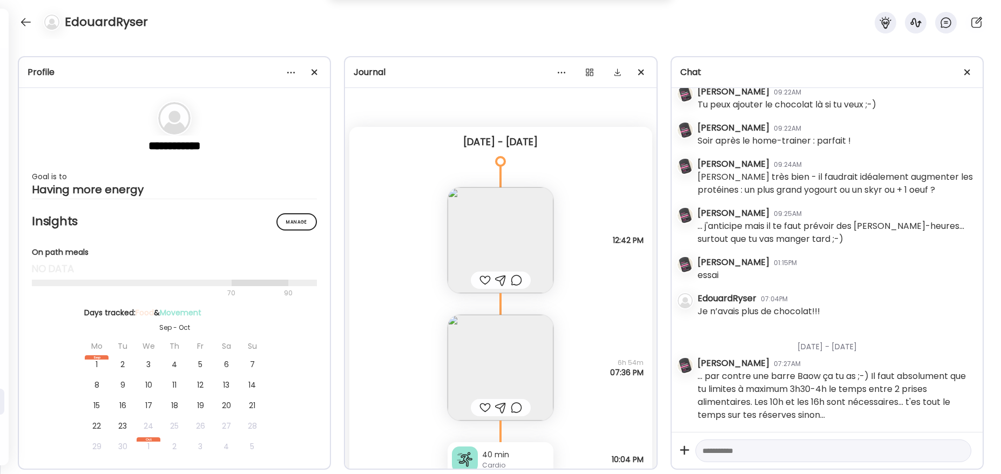
click at [512, 239] on img at bounding box center [500, 240] width 106 height 106
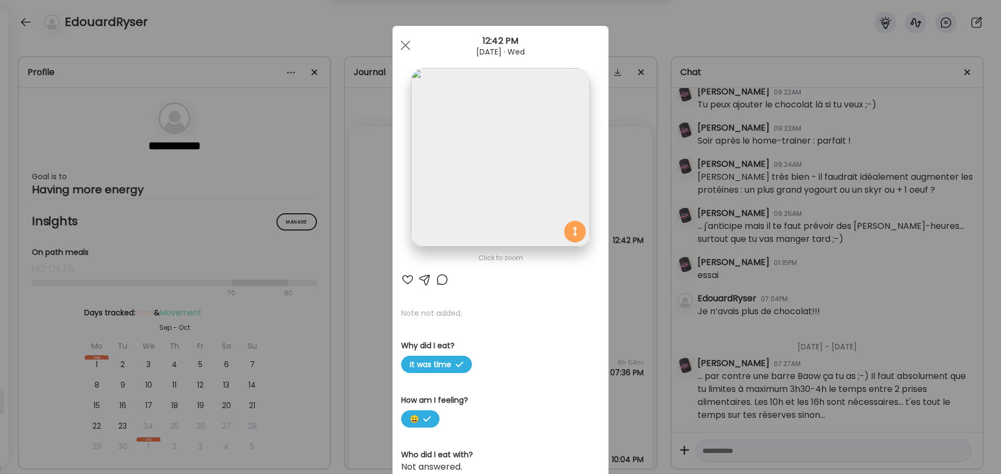
click at [515, 202] on img at bounding box center [500, 157] width 179 height 179
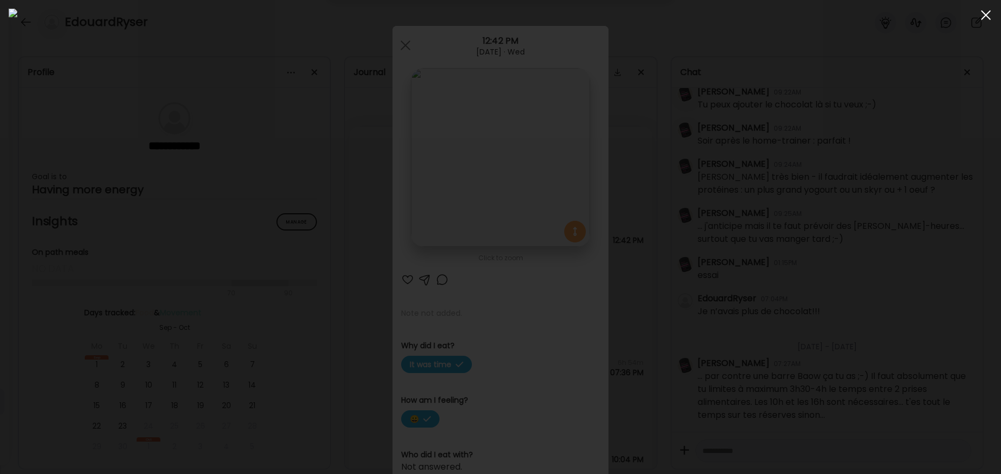
click at [766, 20] on div at bounding box center [986, 15] width 22 height 22
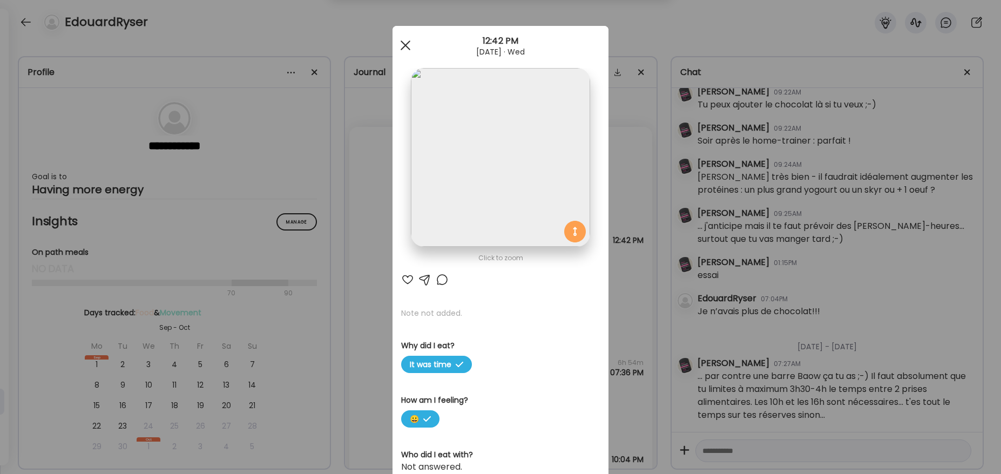
click at [406, 51] on div at bounding box center [406, 46] width 22 height 22
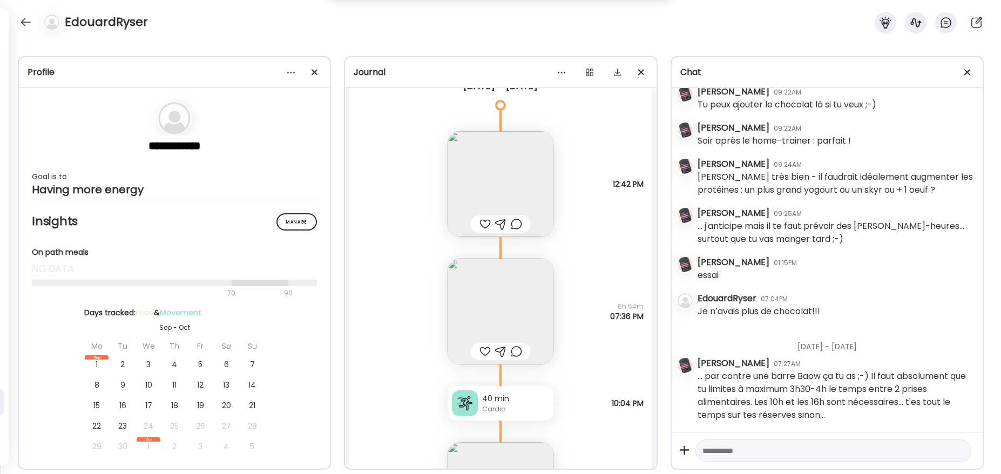
scroll to position [67, 0]
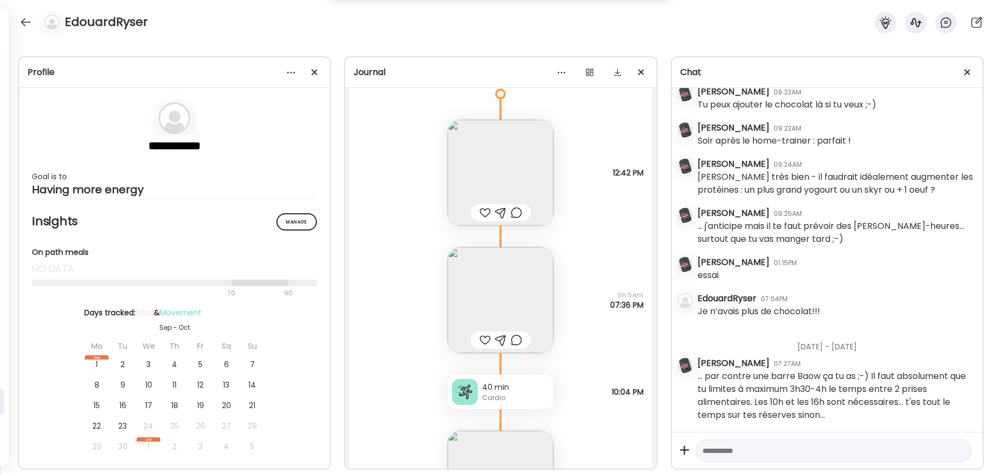
click at [505, 276] on img at bounding box center [500, 300] width 106 height 106
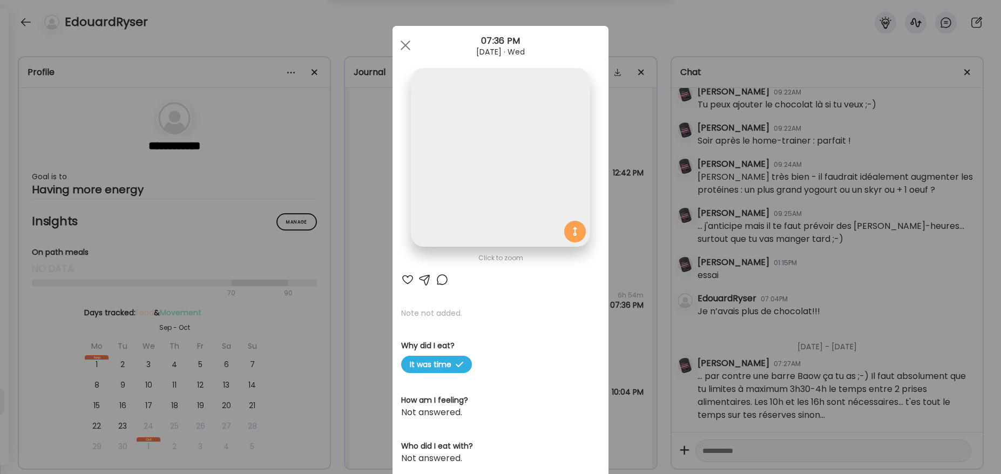
click at [504, 210] on img at bounding box center [500, 157] width 179 height 179
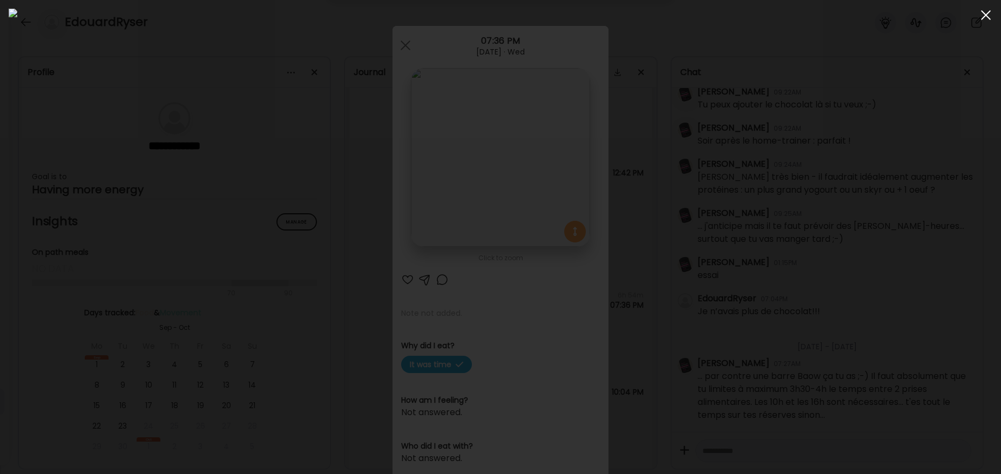
click at [766, 16] on div at bounding box center [986, 15] width 22 height 22
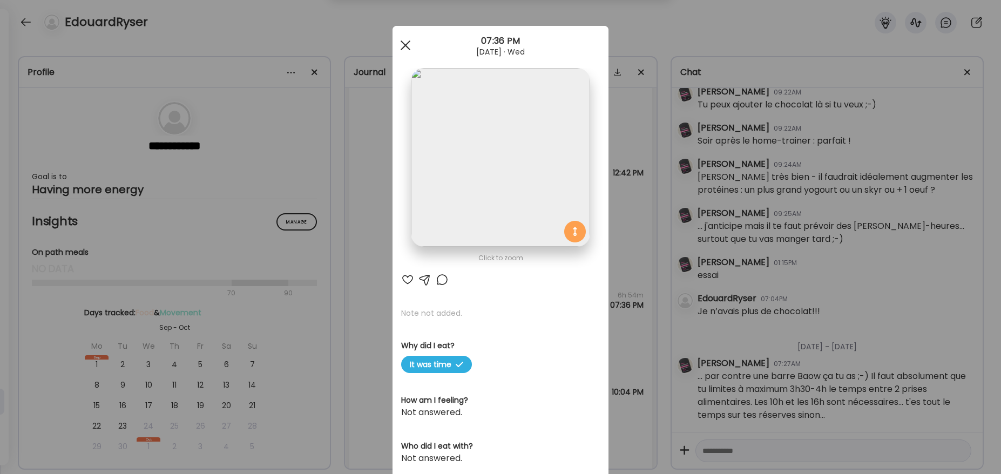
click at [401, 45] on div at bounding box center [406, 46] width 22 height 22
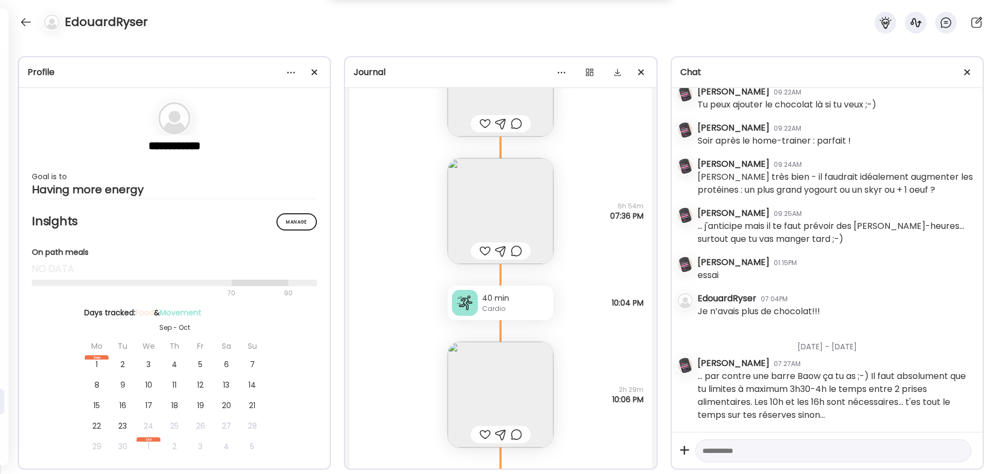
scroll to position [229, 0]
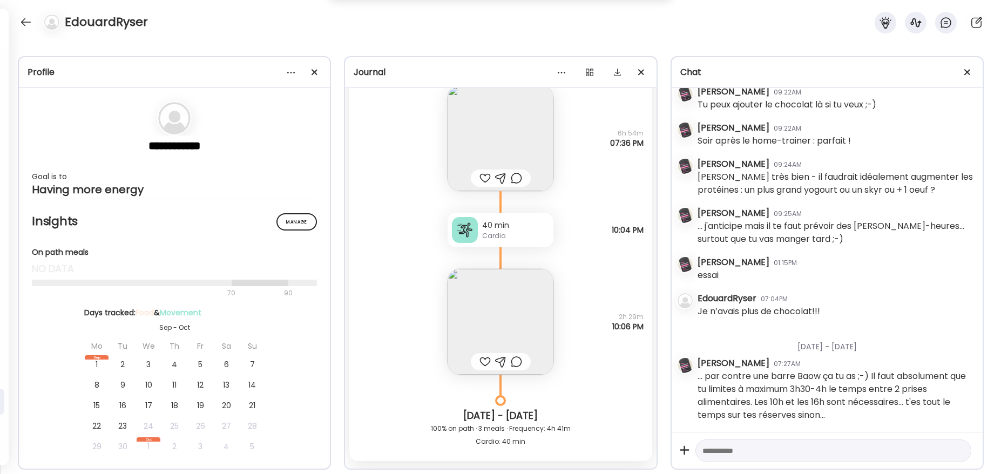
click at [513, 230] on div "40 min" at bounding box center [515, 225] width 67 height 11
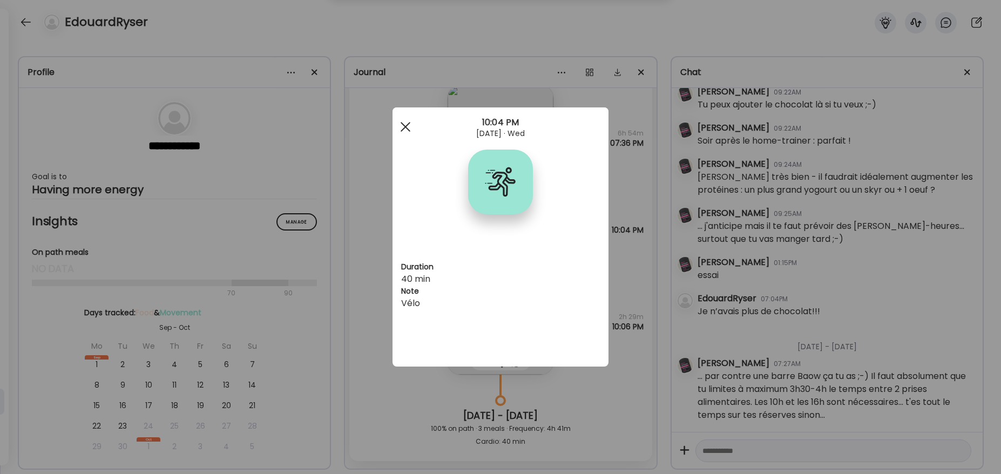
click at [406, 123] on div at bounding box center [406, 127] width 22 height 22
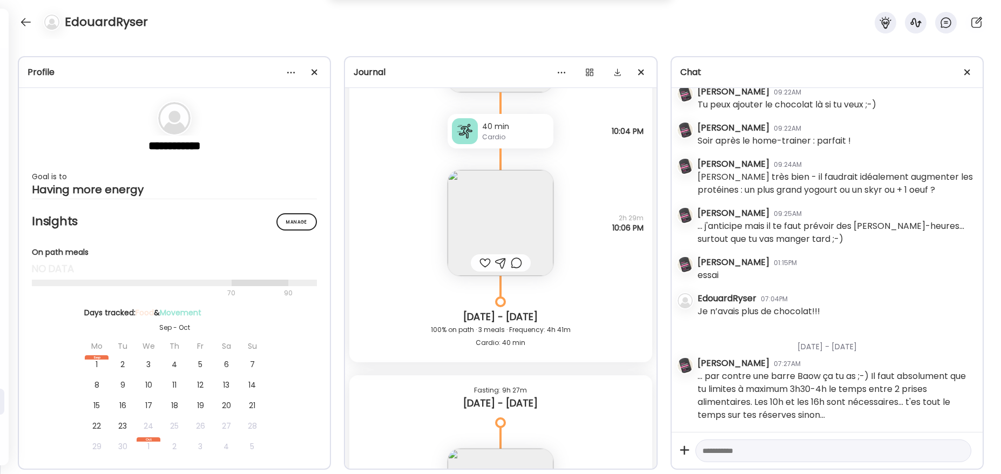
scroll to position [337, 0]
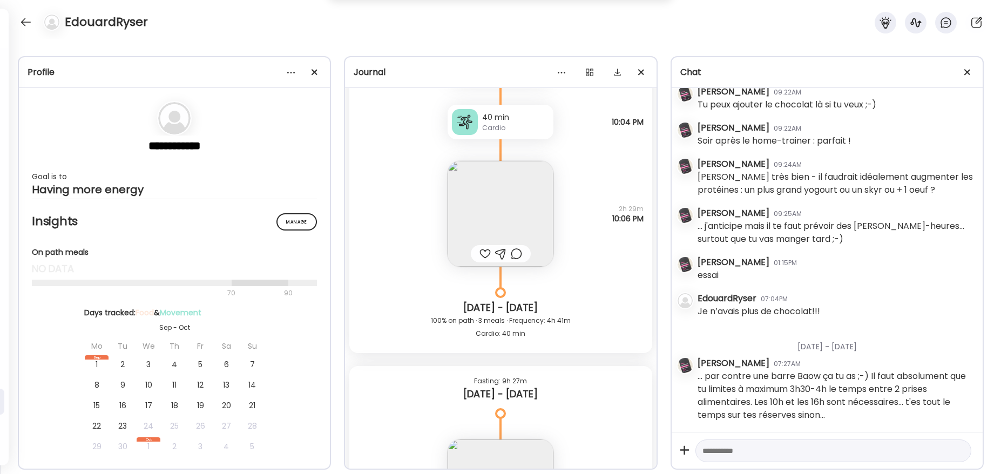
click at [501, 207] on img at bounding box center [500, 214] width 106 height 106
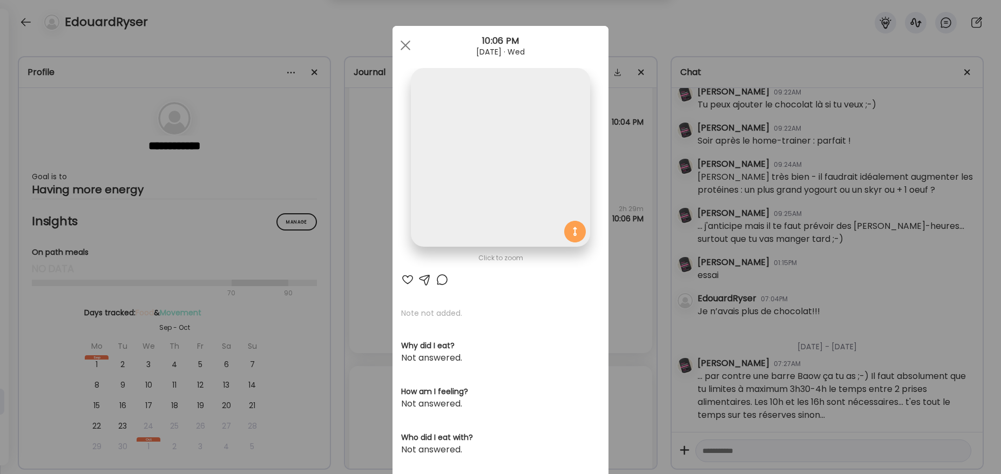
click at [502, 183] on img at bounding box center [500, 157] width 179 height 179
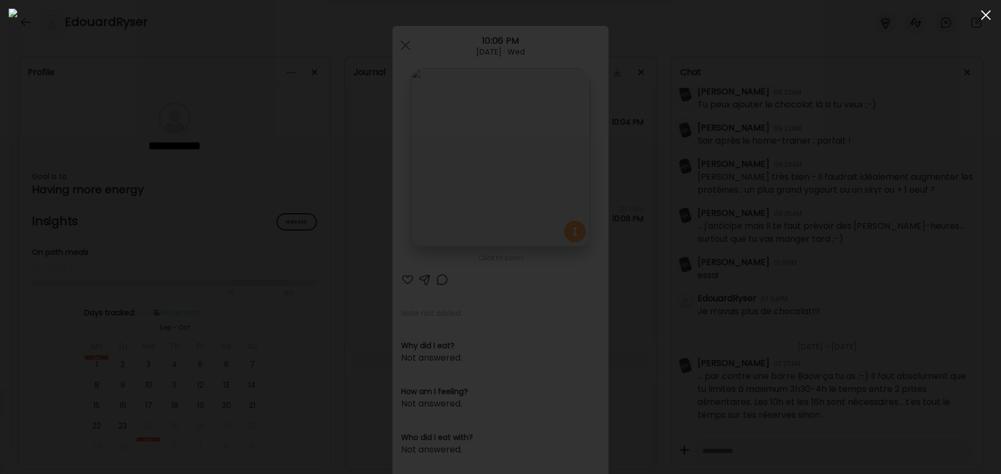
click at [766, 15] on div at bounding box center [986, 15] width 22 height 22
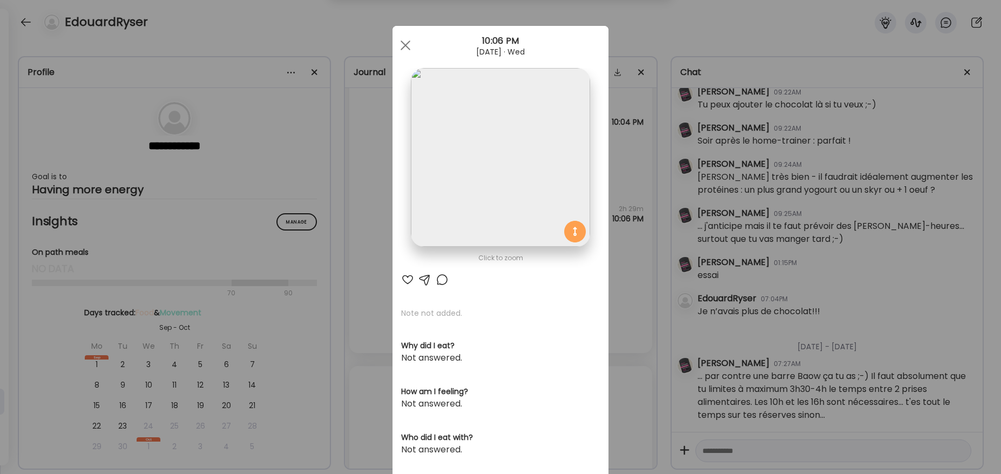
click at [408, 49] on div at bounding box center [406, 46] width 22 height 22
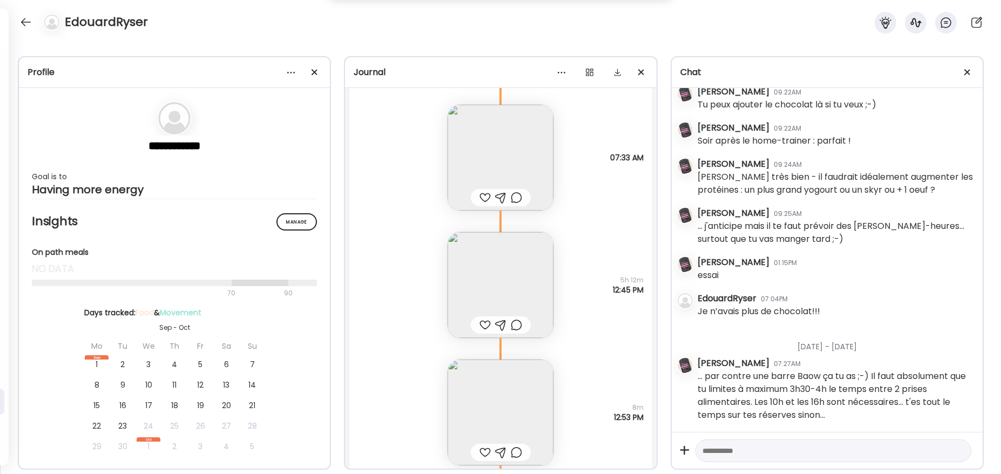
scroll to position [677, 0]
click at [509, 157] on img at bounding box center [500, 152] width 106 height 106
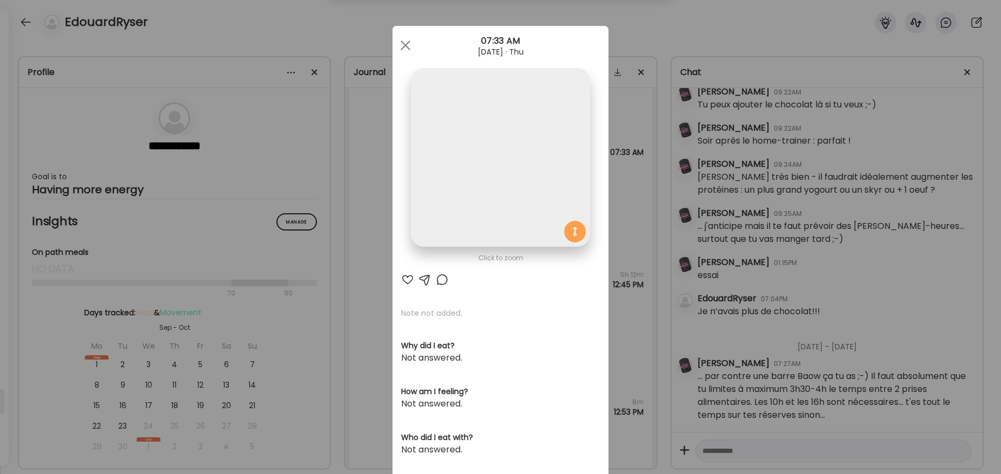
click at [520, 137] on img at bounding box center [500, 157] width 179 height 179
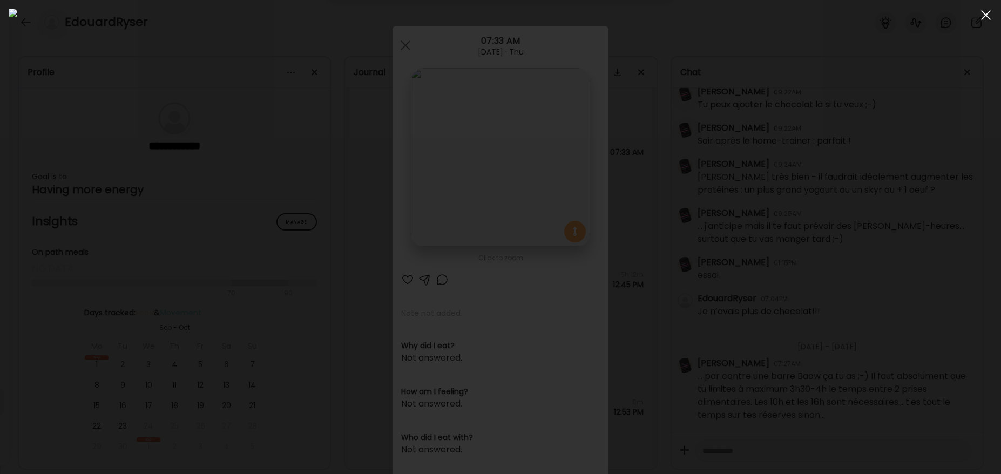
click at [766, 19] on div at bounding box center [986, 15] width 22 height 22
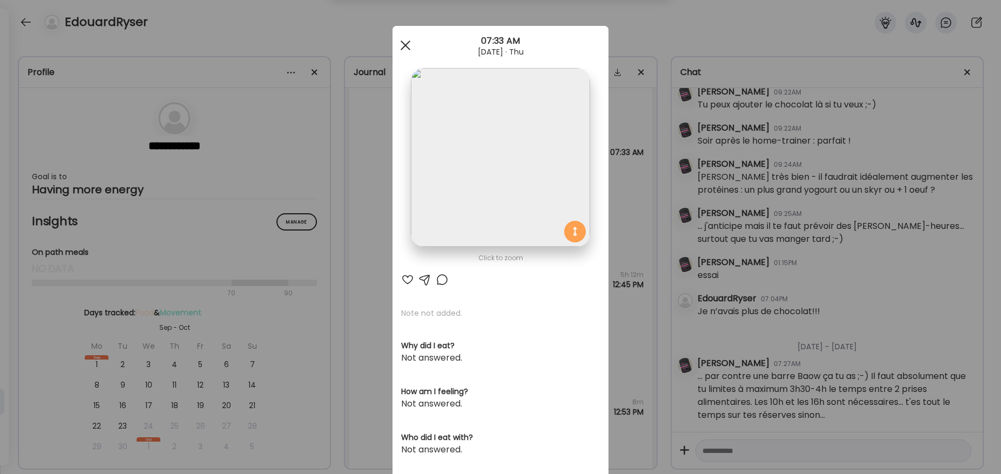
click at [408, 49] on div at bounding box center [406, 46] width 22 height 22
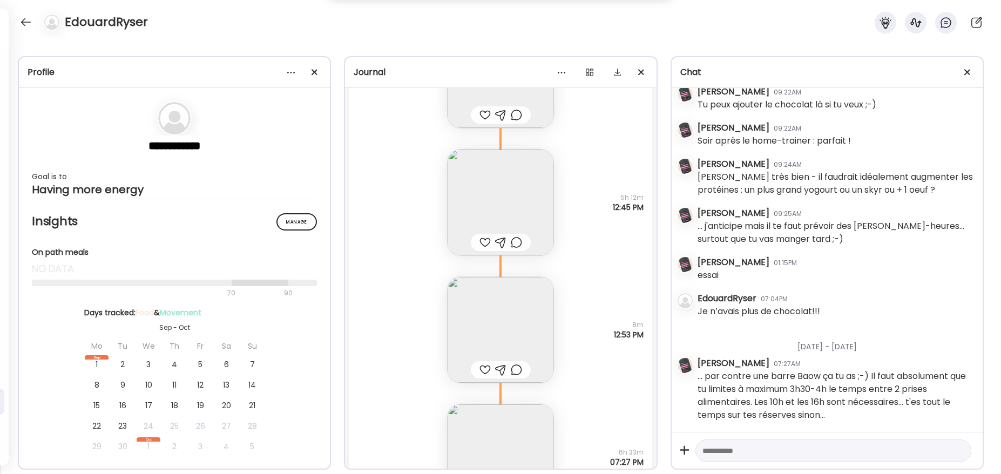
scroll to position [767, 0]
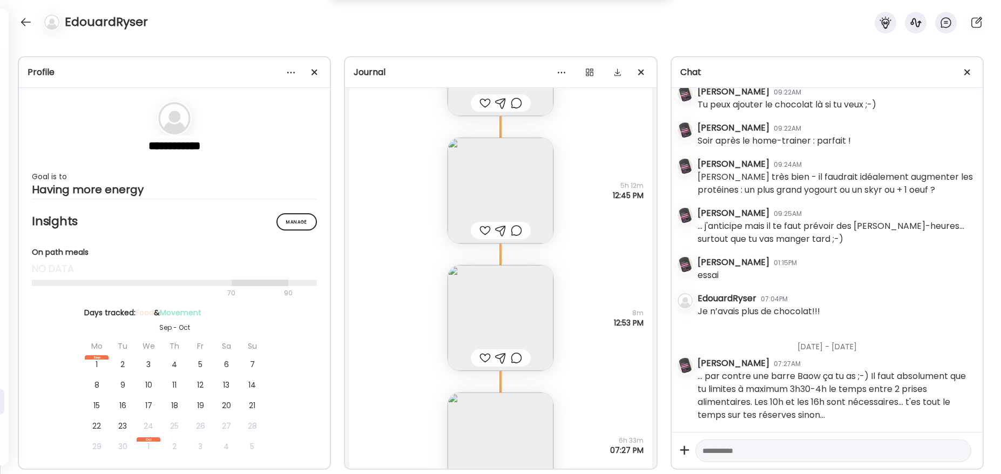
click at [513, 171] on img at bounding box center [500, 191] width 106 height 106
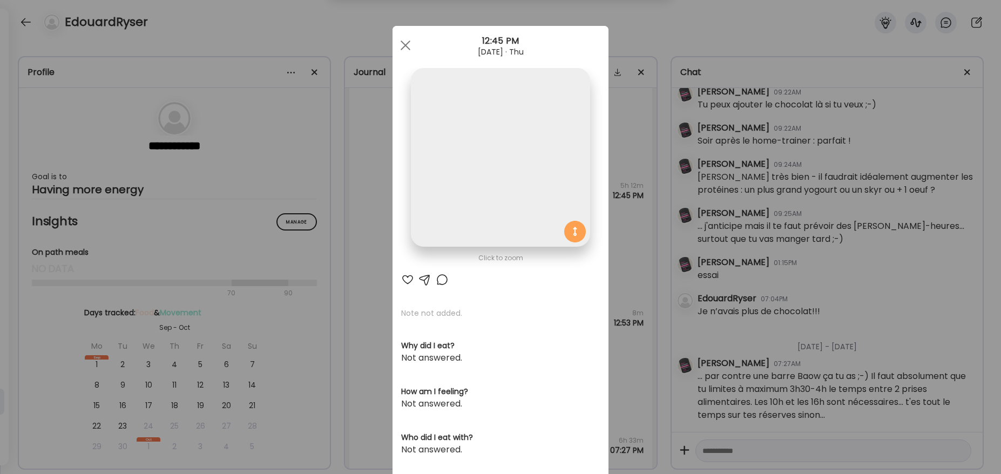
click at [513, 171] on img at bounding box center [500, 157] width 179 height 179
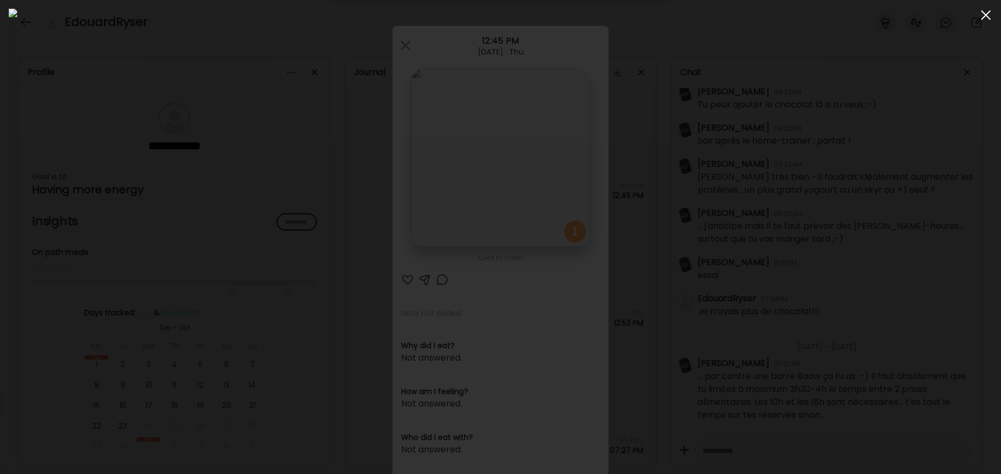
click at [766, 16] on span at bounding box center [986, 15] width 10 height 10
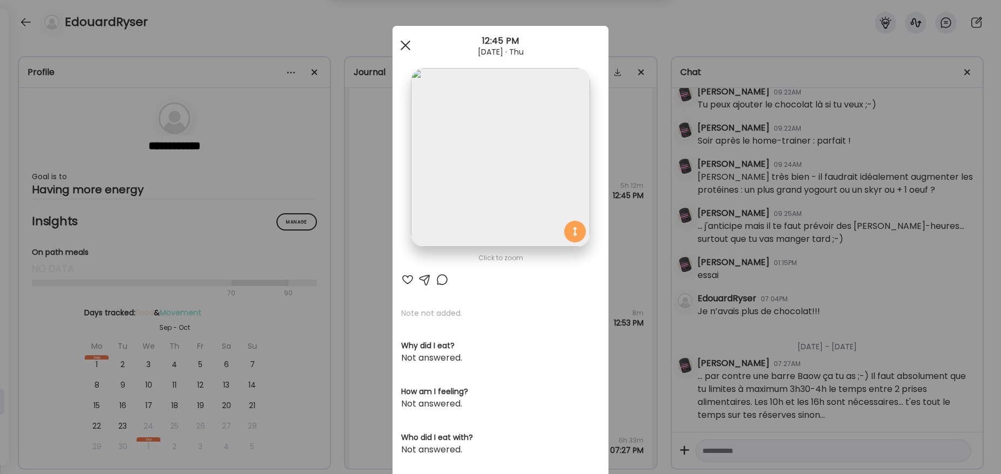
click at [402, 49] on div at bounding box center [406, 46] width 22 height 22
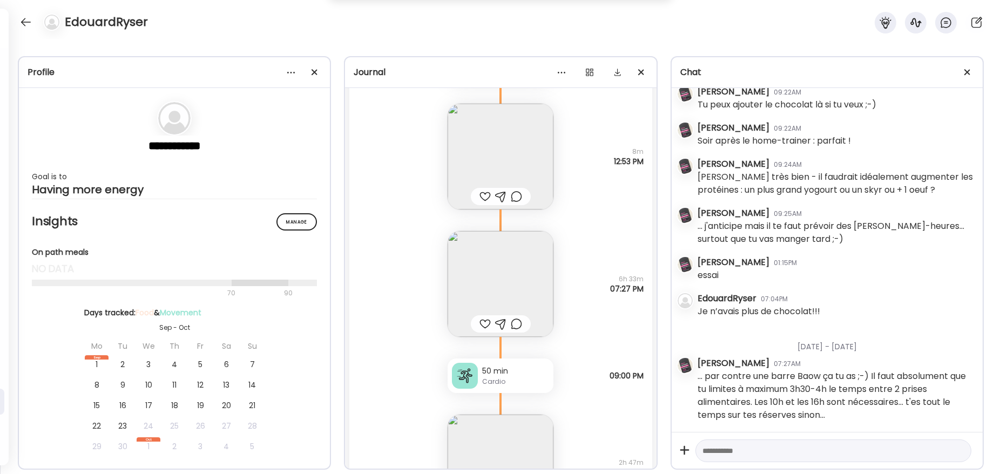
scroll to position [928, 0]
click at [499, 269] on img at bounding box center [500, 283] width 106 height 106
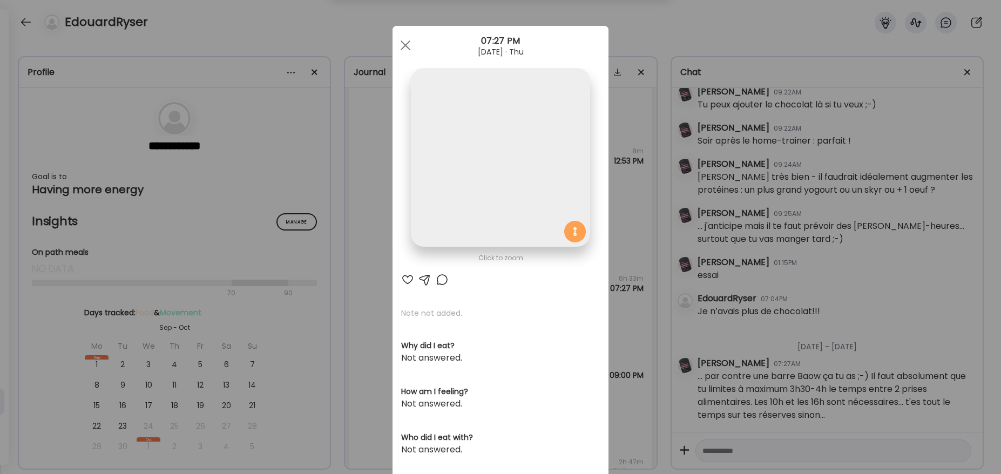
click at [509, 216] on img at bounding box center [500, 157] width 179 height 179
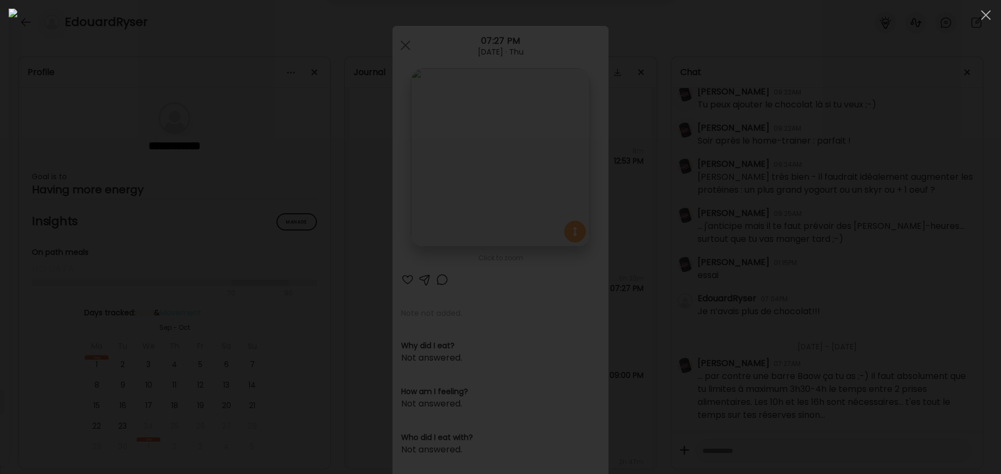
click at [766, 18] on div at bounding box center [986, 15] width 22 height 22
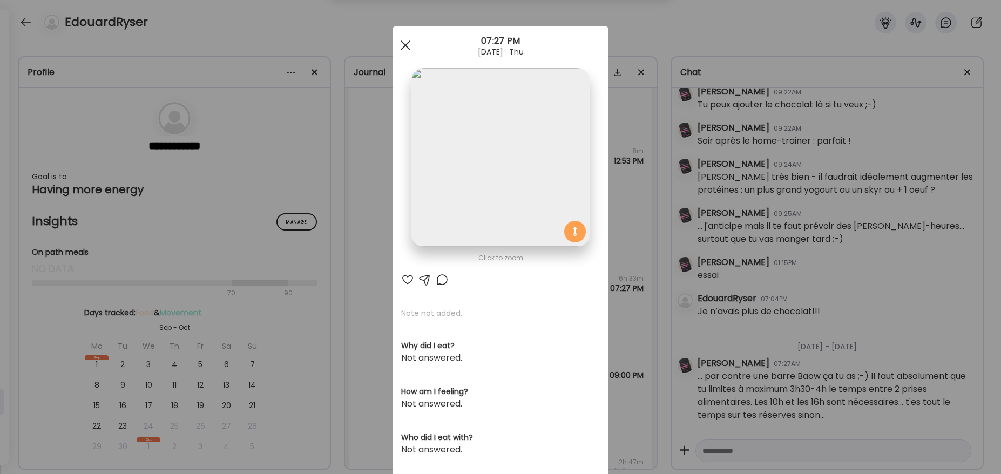
click at [403, 45] on div at bounding box center [406, 46] width 22 height 22
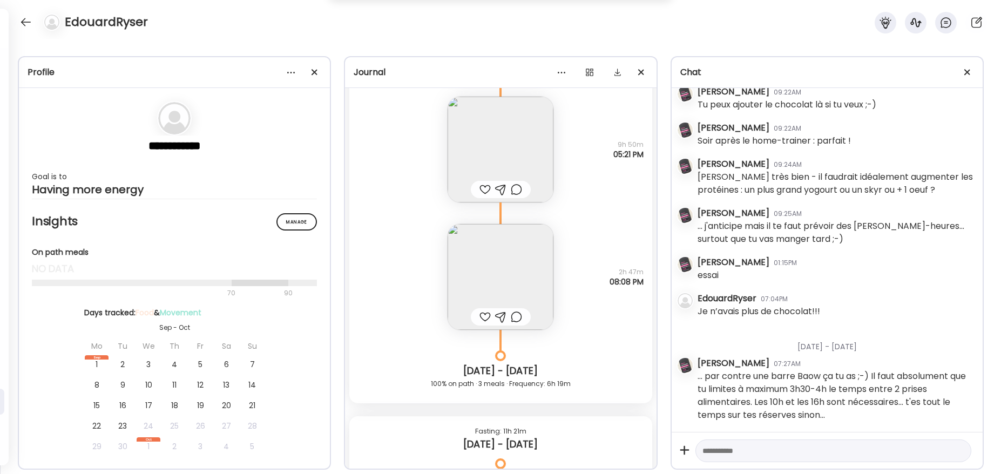
scroll to position [1703, 0]
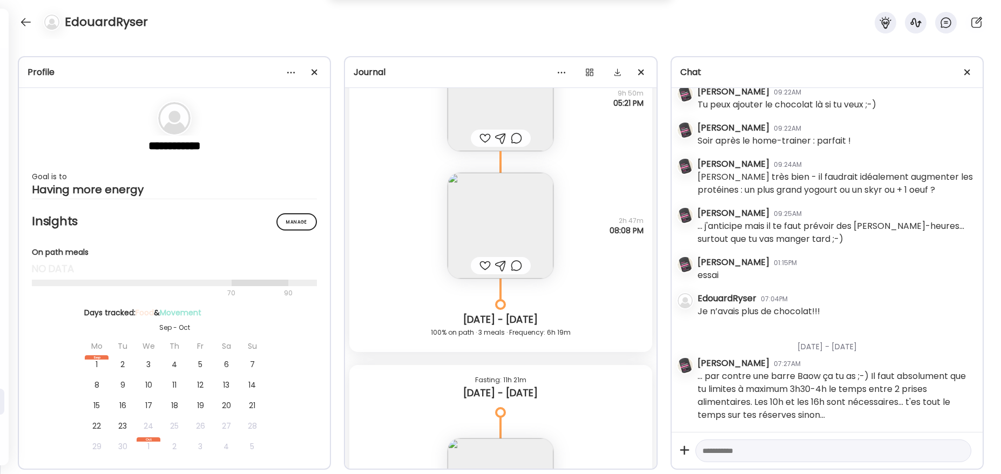
click at [498, 209] on img at bounding box center [500, 226] width 106 height 106
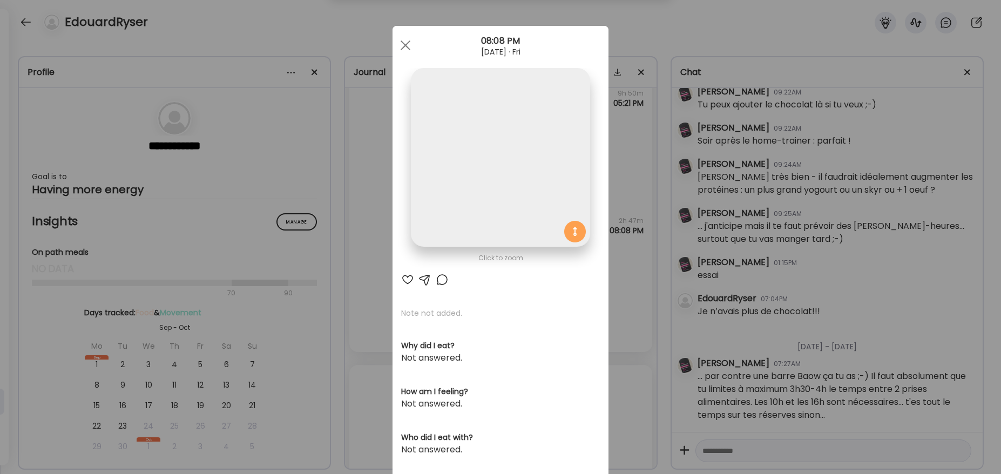
click at [498, 185] on img at bounding box center [500, 157] width 179 height 179
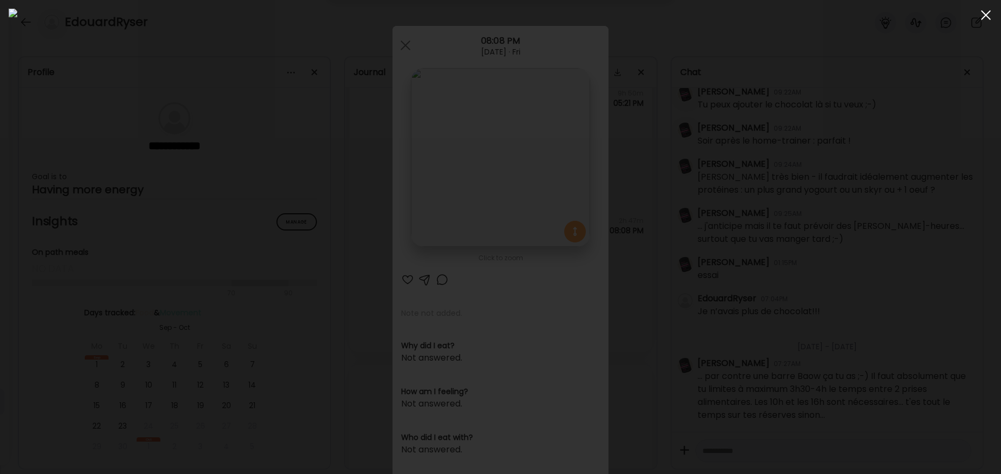
click at [766, 19] on div at bounding box center [986, 15] width 22 height 22
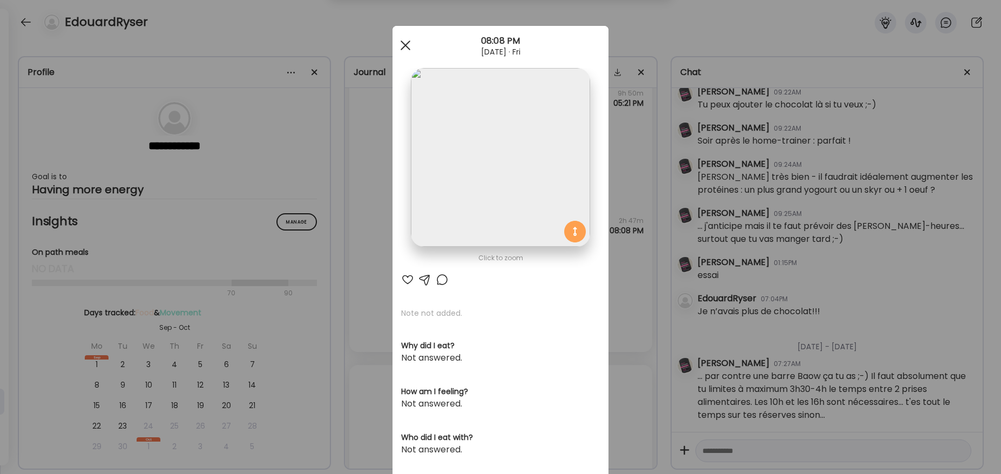
click at [409, 41] on div at bounding box center [406, 46] width 22 height 22
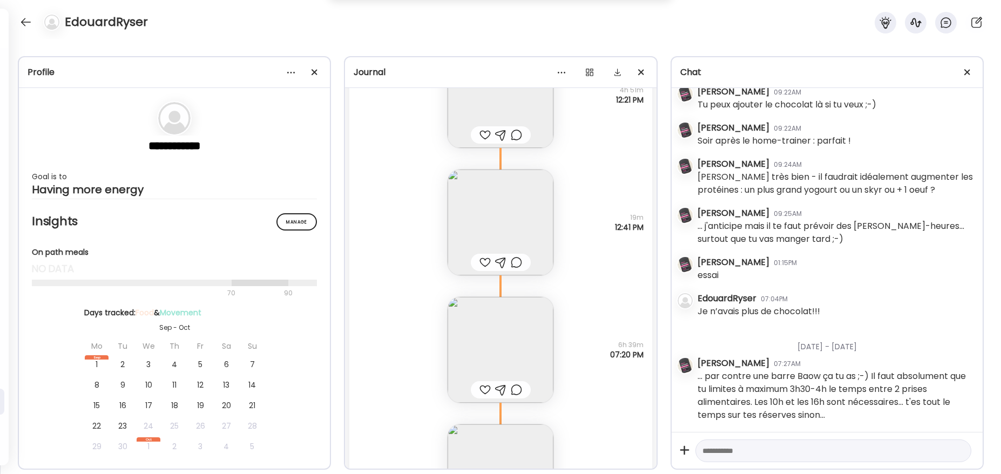
scroll to position [2229, 0]
click at [506, 193] on img at bounding box center [500, 220] width 106 height 106
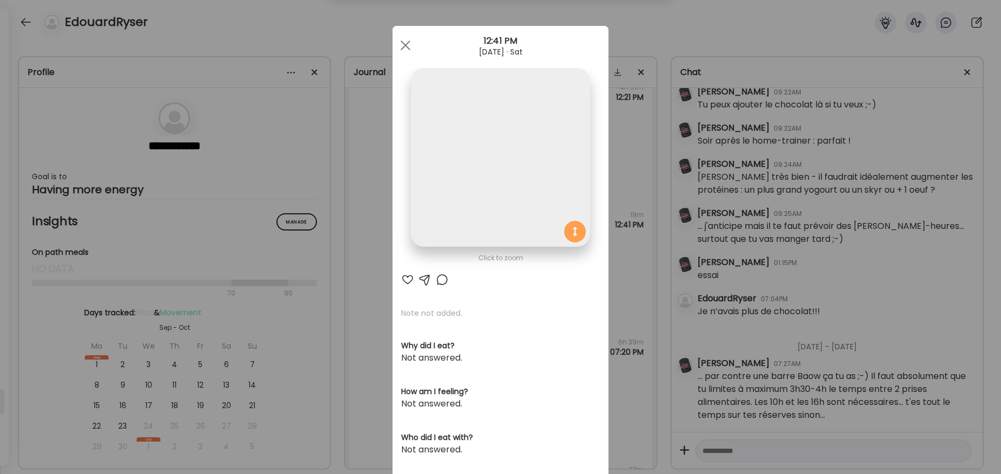
click at [496, 181] on img at bounding box center [500, 157] width 179 height 179
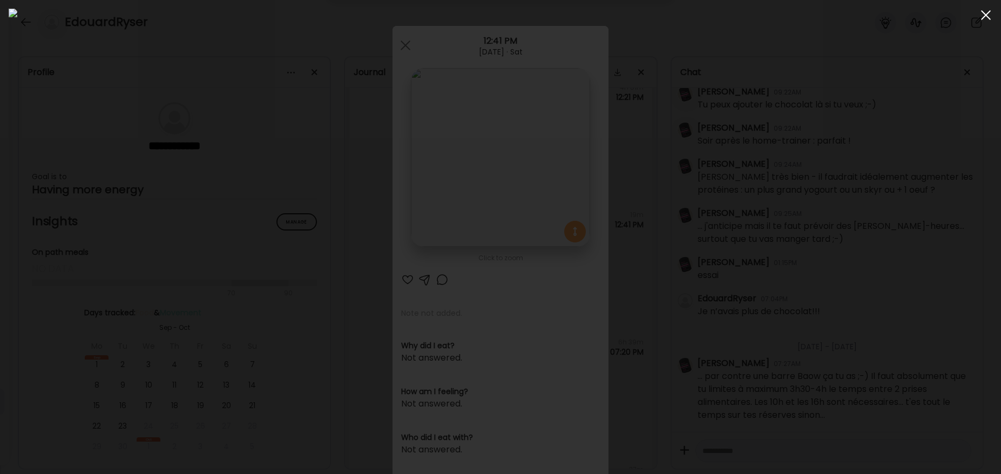
click at [766, 19] on div at bounding box center [986, 15] width 22 height 22
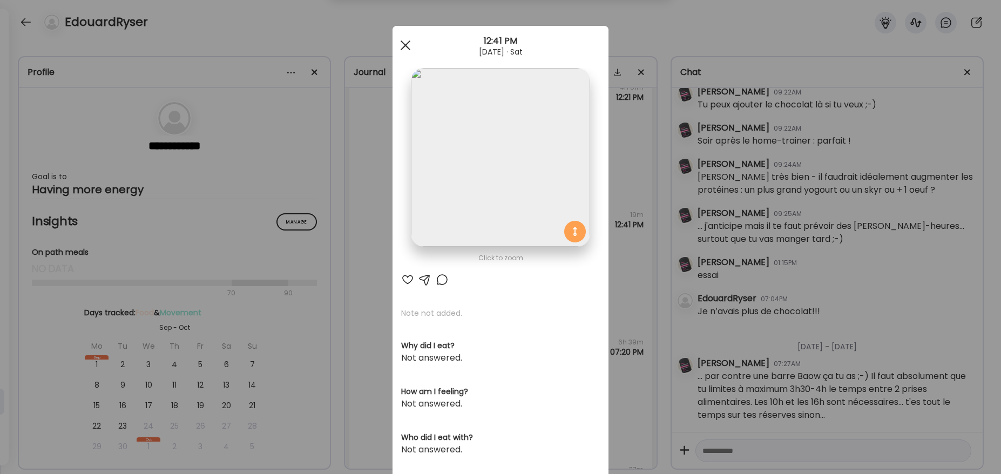
click at [404, 47] on div at bounding box center [406, 46] width 22 height 22
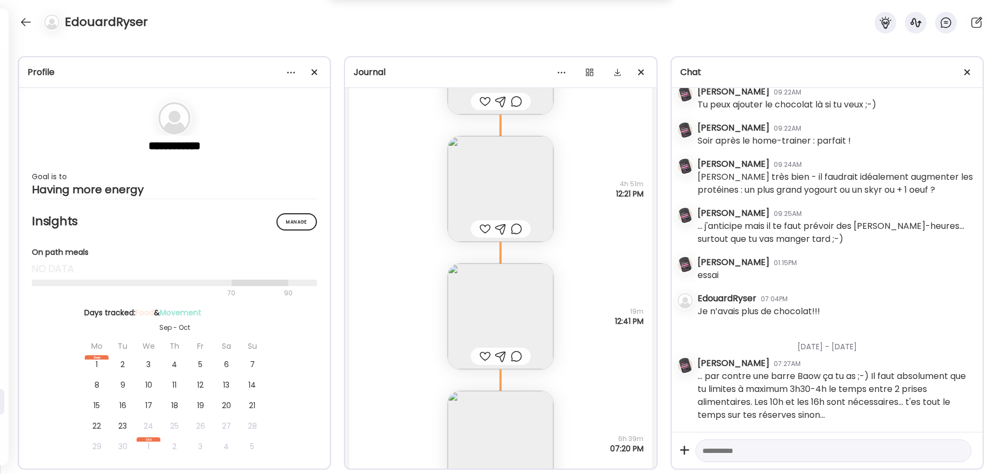
scroll to position [2181, 0]
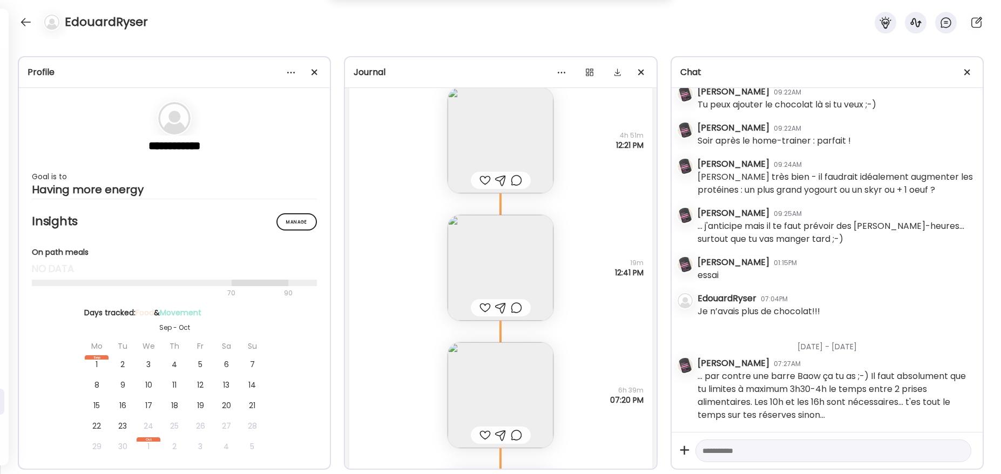
click at [542, 282] on img at bounding box center [500, 268] width 106 height 106
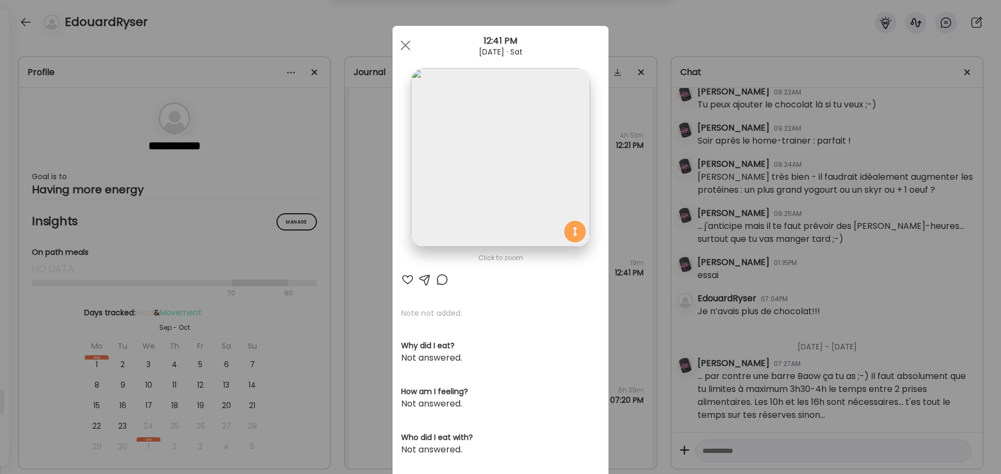
click at [538, 203] on img at bounding box center [500, 157] width 179 height 179
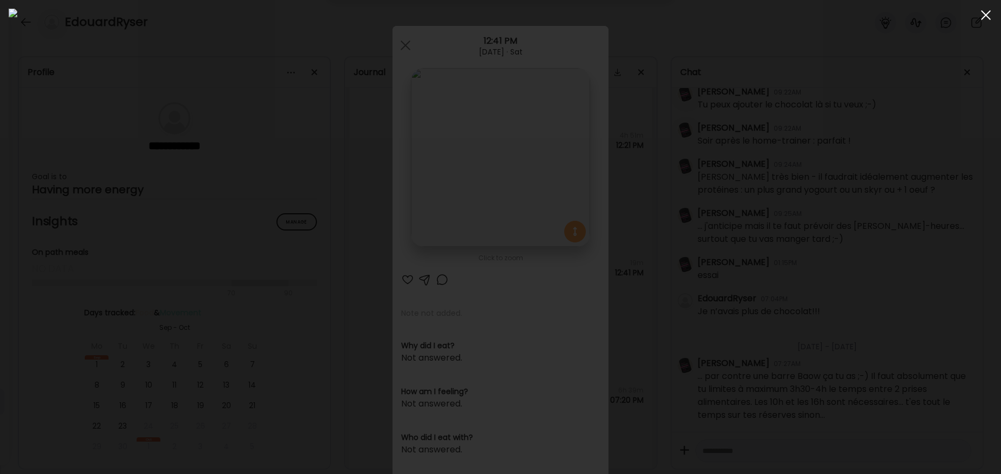
click at [766, 22] on div at bounding box center [986, 15] width 22 height 22
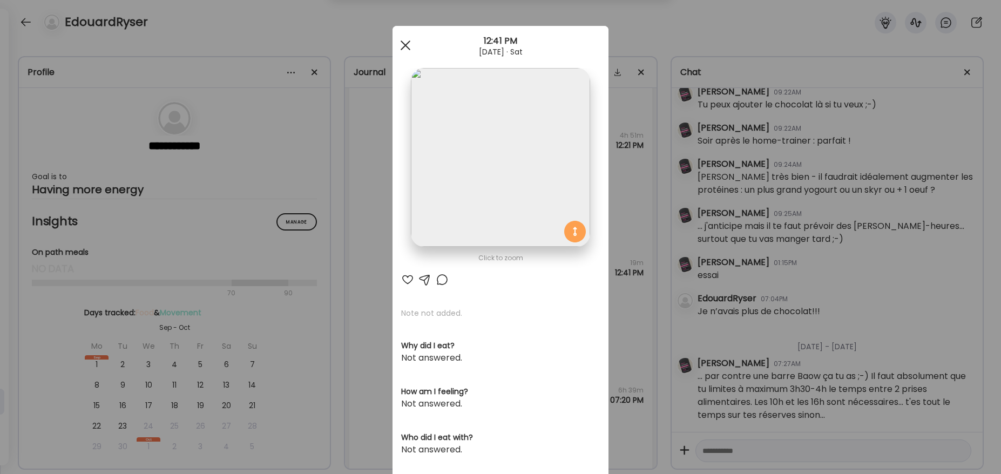
click at [399, 42] on div at bounding box center [406, 46] width 22 height 22
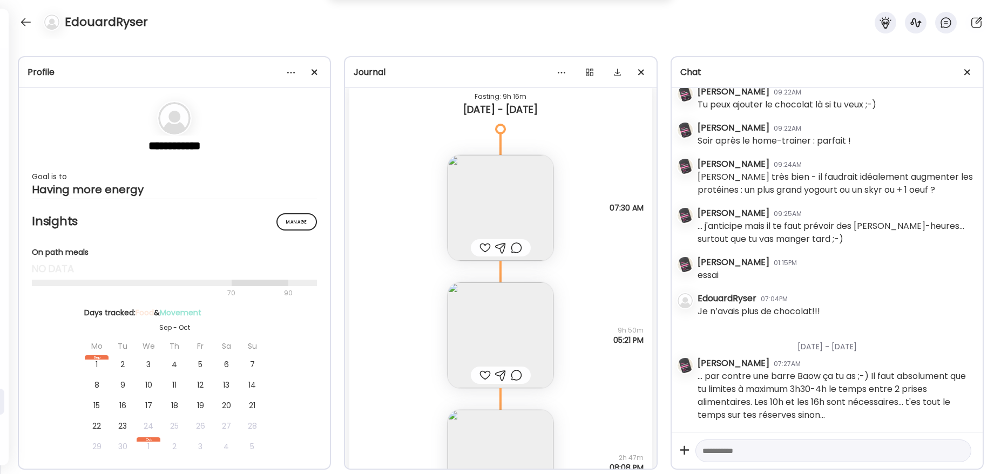
scroll to position [1345, 0]
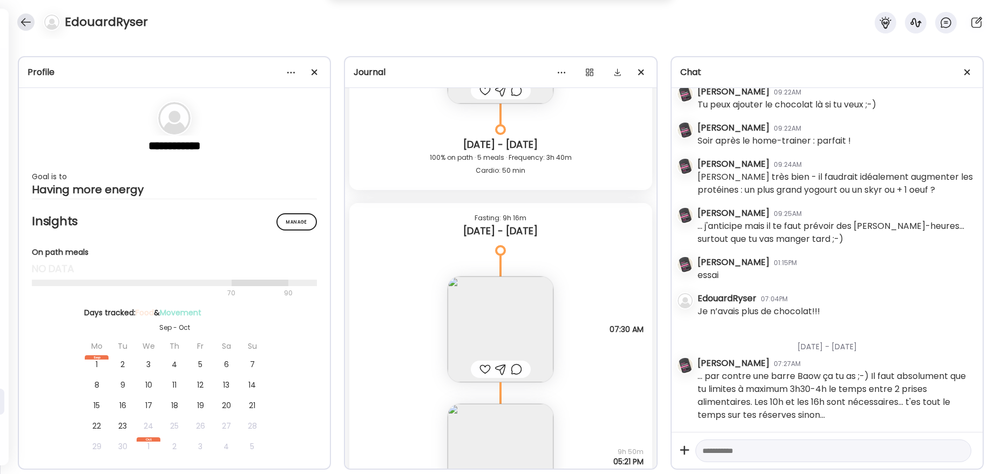
click at [26, 24] on div at bounding box center [25, 21] width 17 height 17
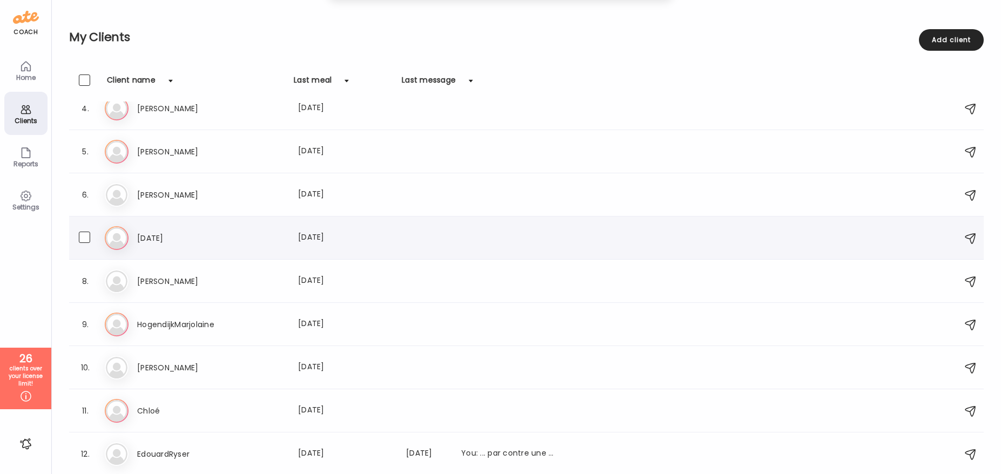
scroll to position [144, 0]
click at [85, 399] on span at bounding box center [84, 452] width 11 height 11
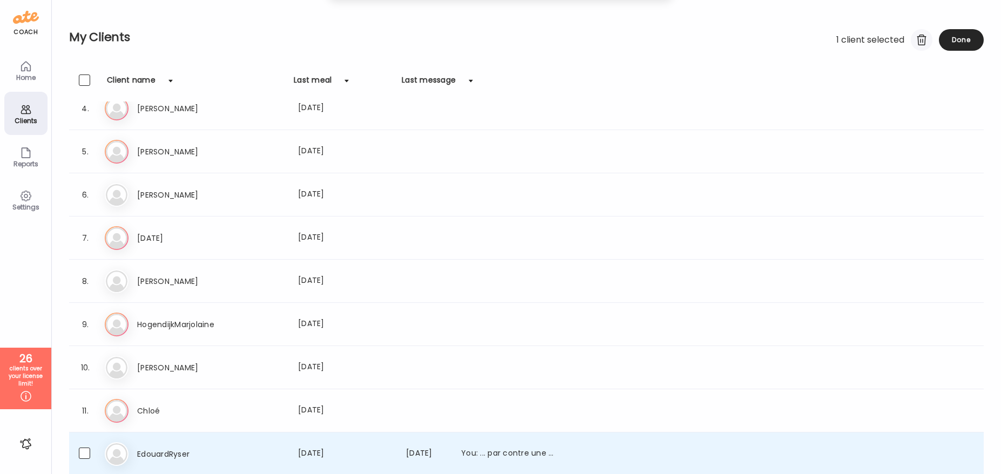
click at [766, 42] on div at bounding box center [922, 40] width 22 height 22
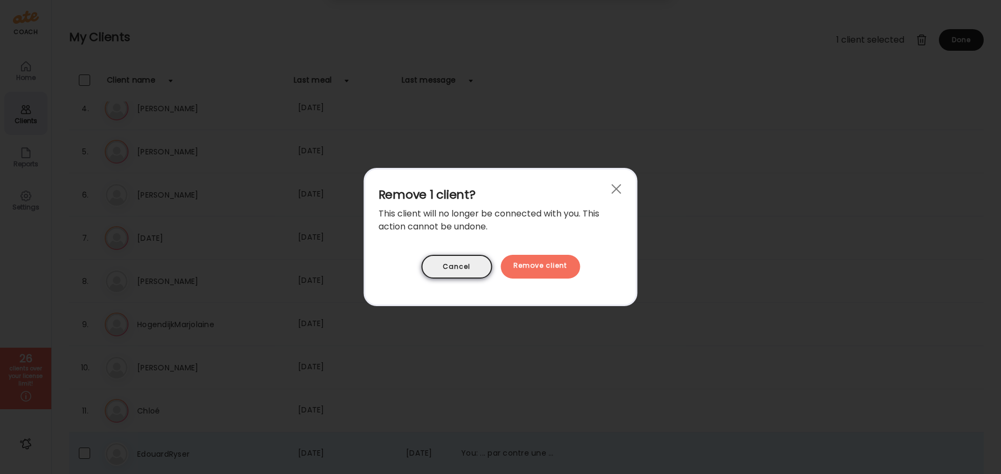
click at [473, 261] on div "Cancel" at bounding box center [456, 267] width 71 height 24
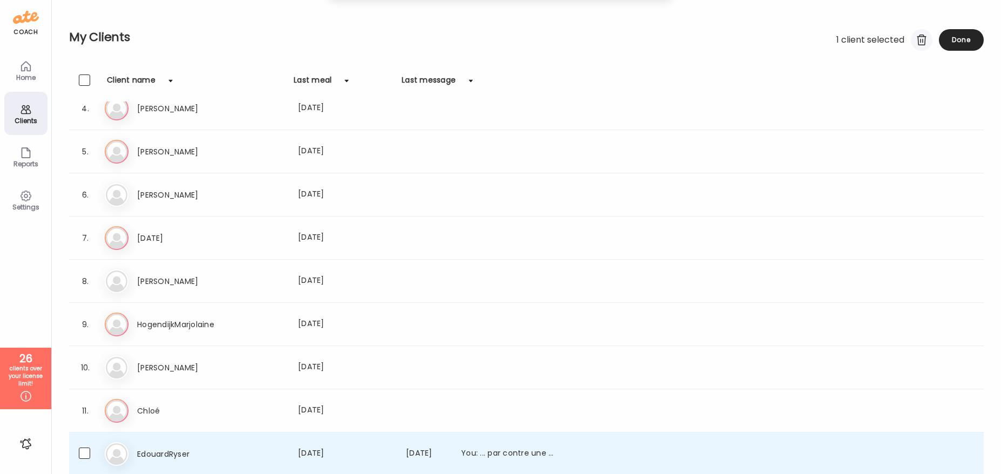
click at [766, 39] on div at bounding box center [922, 40] width 22 height 22
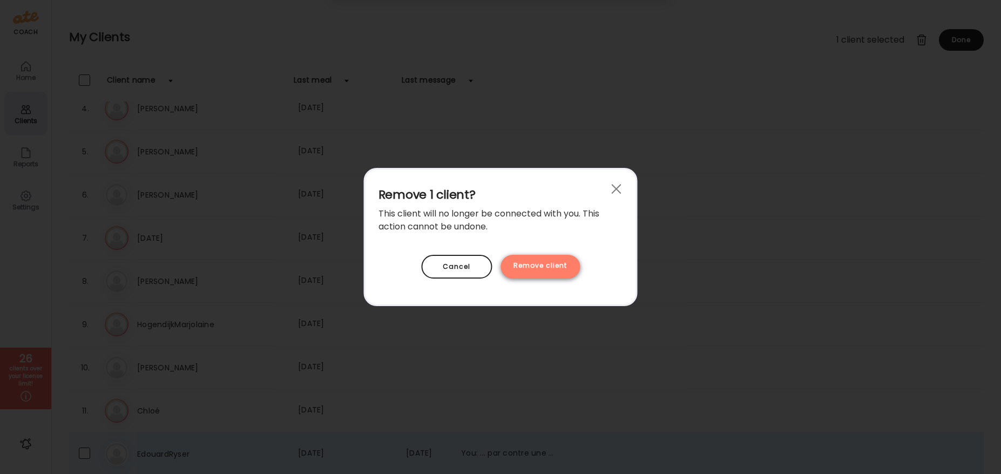
click at [562, 261] on div "Remove client" at bounding box center [539, 267] width 79 height 24
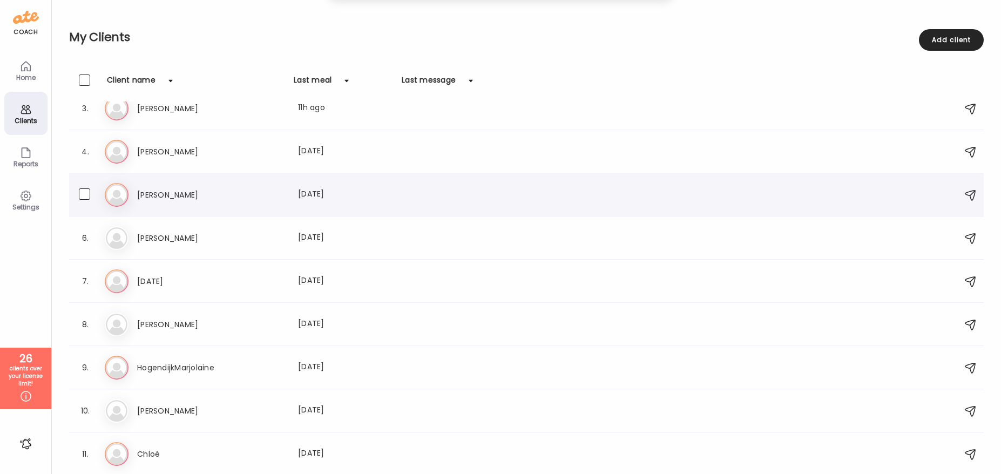
scroll to position [101, 0]
click at [179, 399] on h3 "Chloé" at bounding box center [184, 453] width 95 height 13
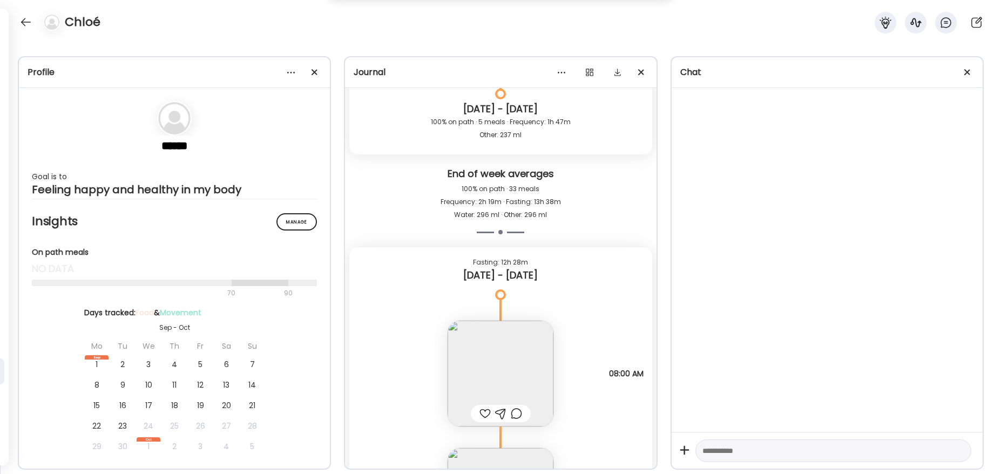
scroll to position [5424, 0]
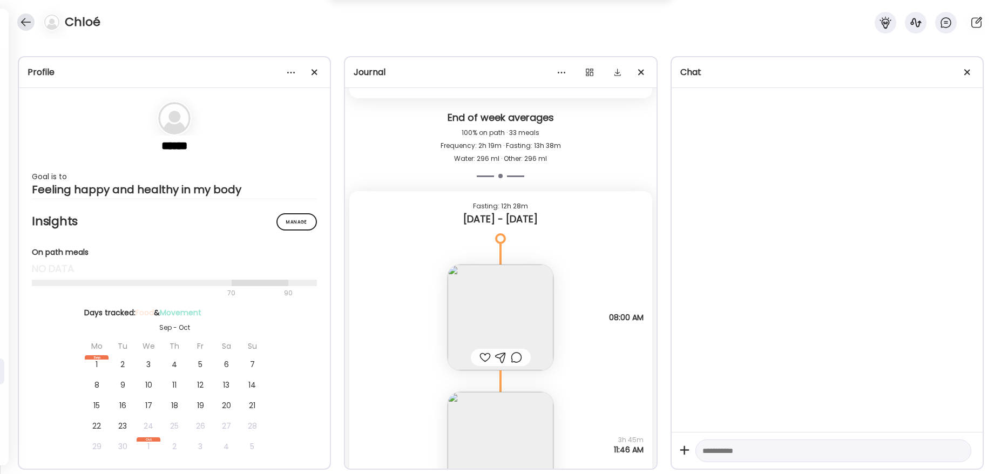
click at [26, 24] on div at bounding box center [25, 21] width 17 height 17
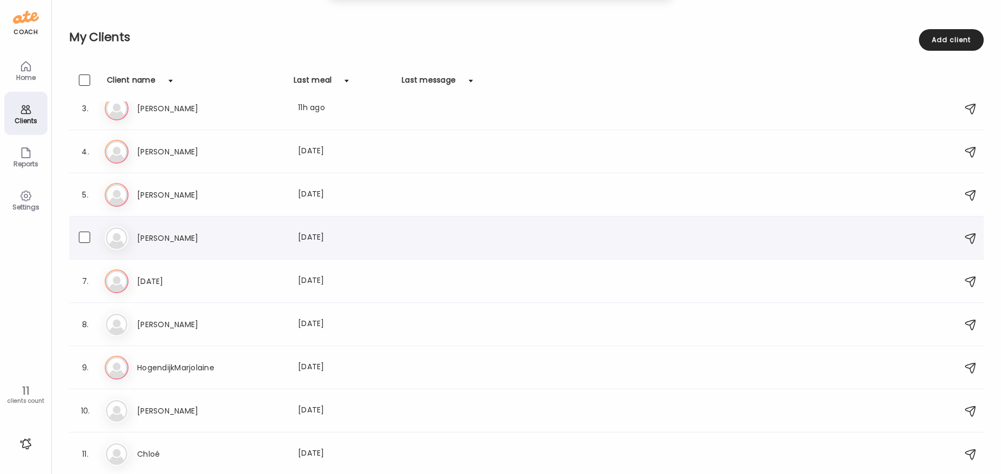
scroll to position [101, 0]
click at [192, 399] on div "Sa [PERSON_NAME] Last meal: [DATE]" at bounding box center [528, 411] width 846 height 24
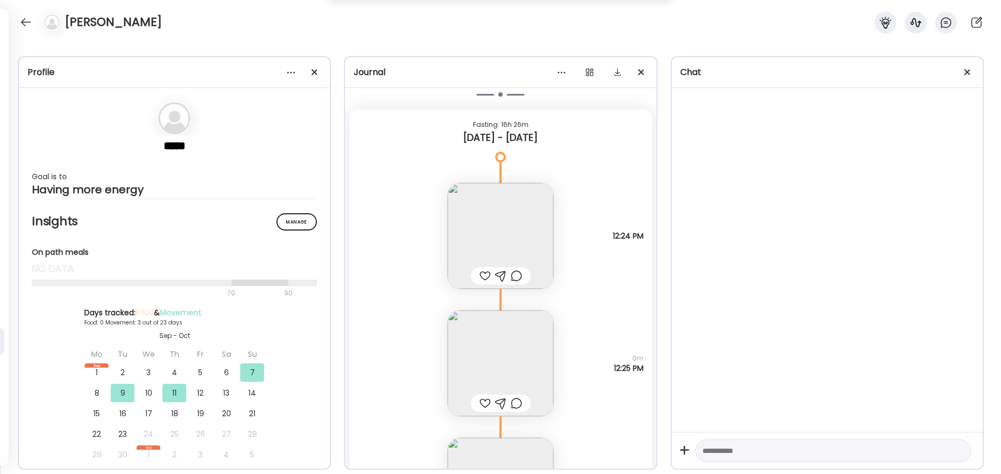
scroll to position [6495, 0]
click at [24, 23] on div at bounding box center [25, 21] width 17 height 17
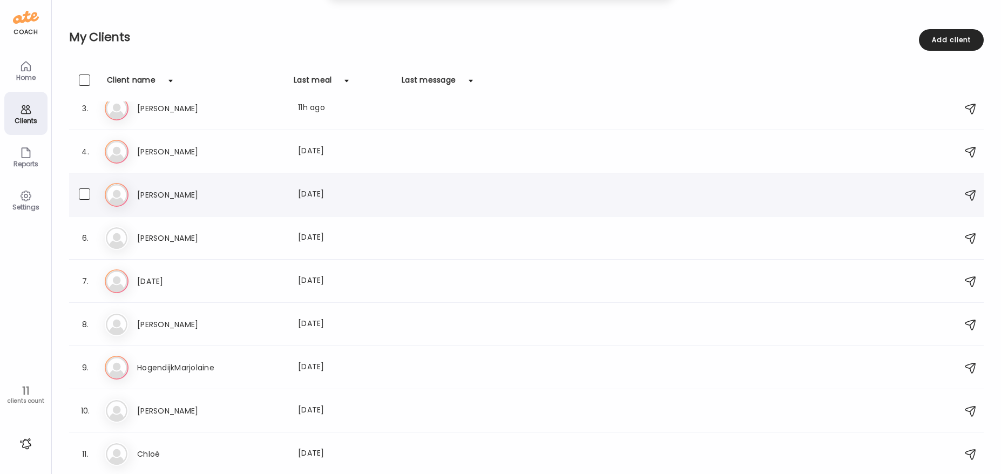
scroll to position [101, 0]
click at [82, 399] on span at bounding box center [84, 409] width 11 height 11
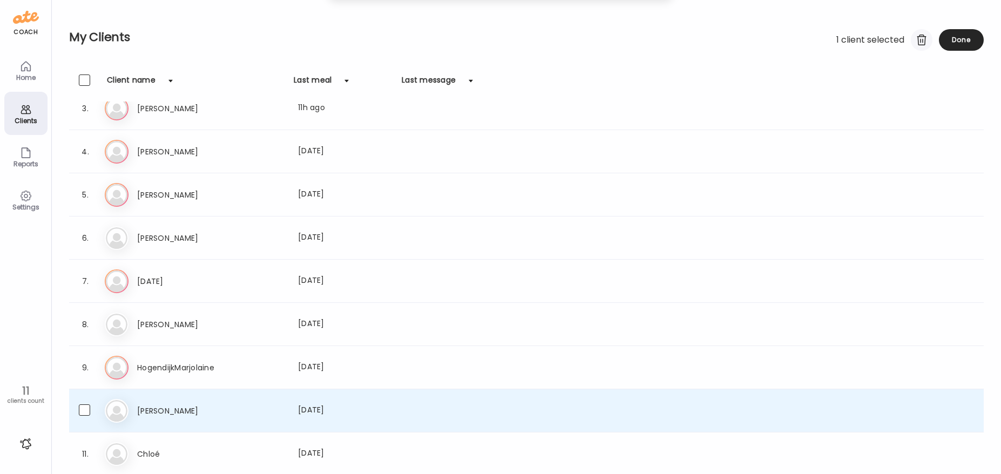
click at [766, 41] on div at bounding box center [922, 40] width 22 height 22
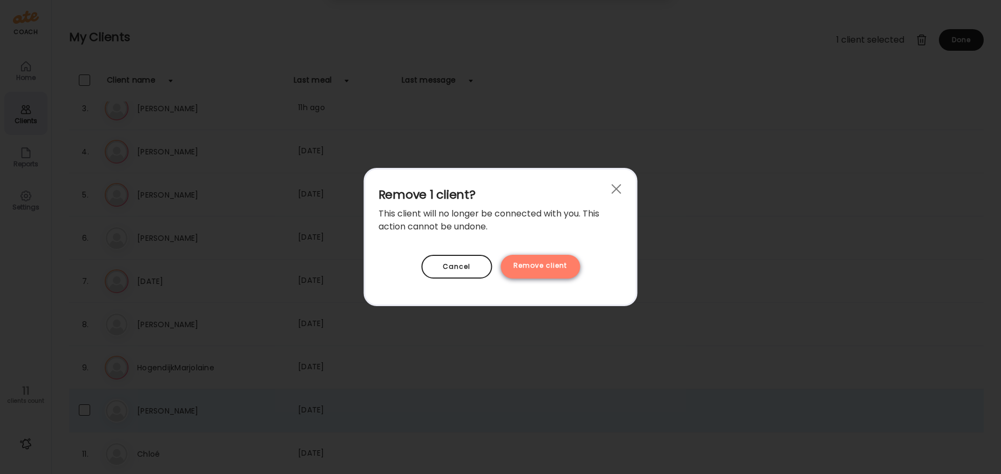
click at [562, 262] on div "Remove client" at bounding box center [539, 267] width 79 height 24
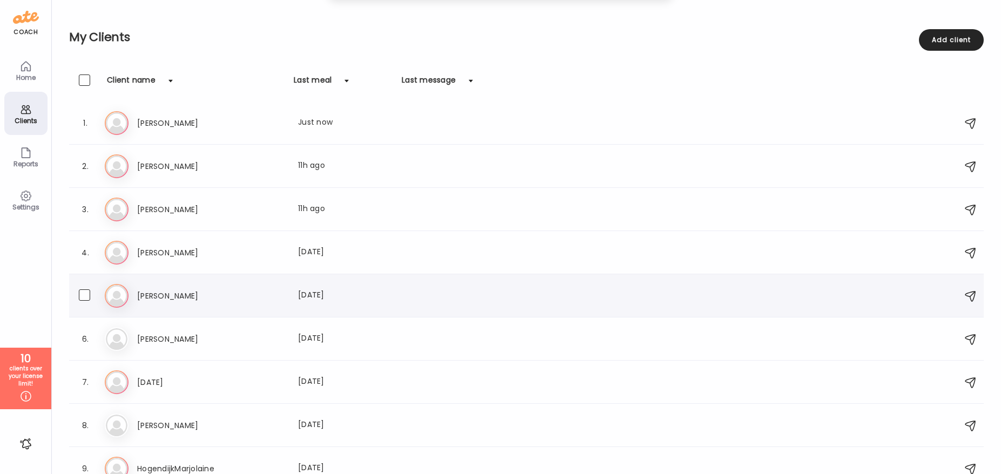
scroll to position [58, 0]
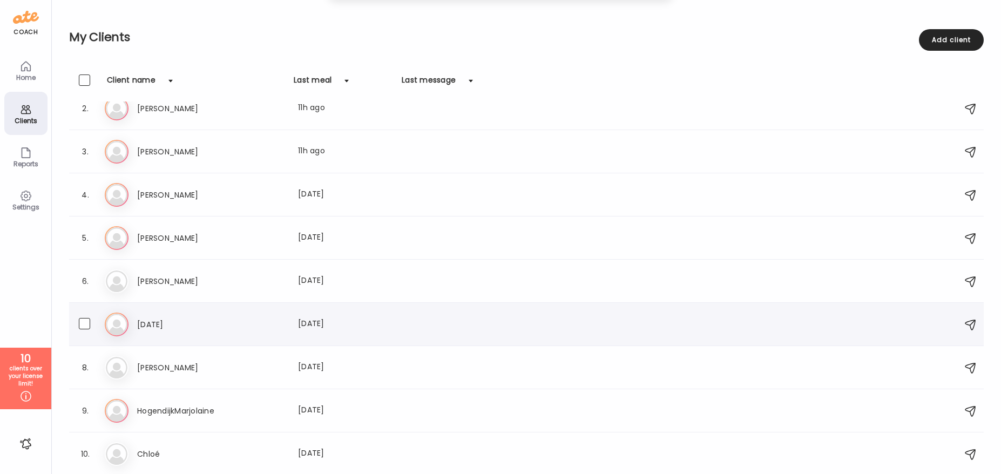
click at [541, 330] on div at bounding box center [508, 324] width 95 height 13
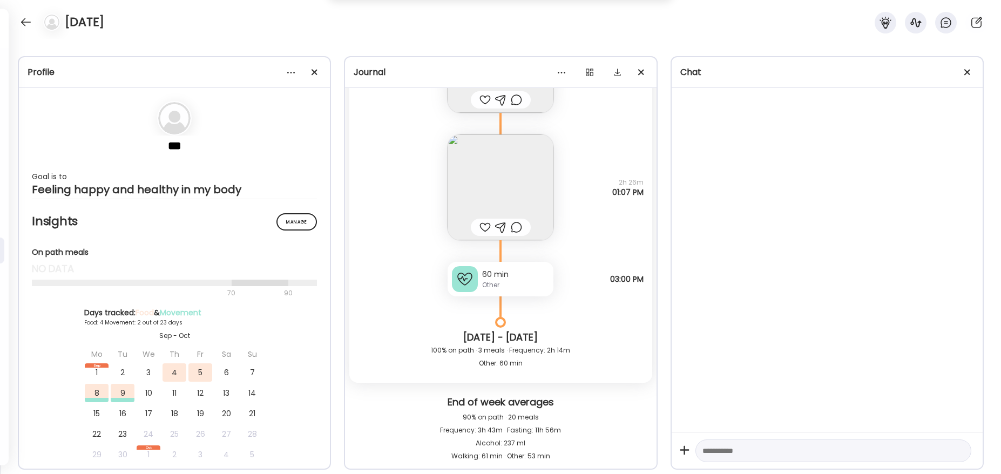
scroll to position [6522, 0]
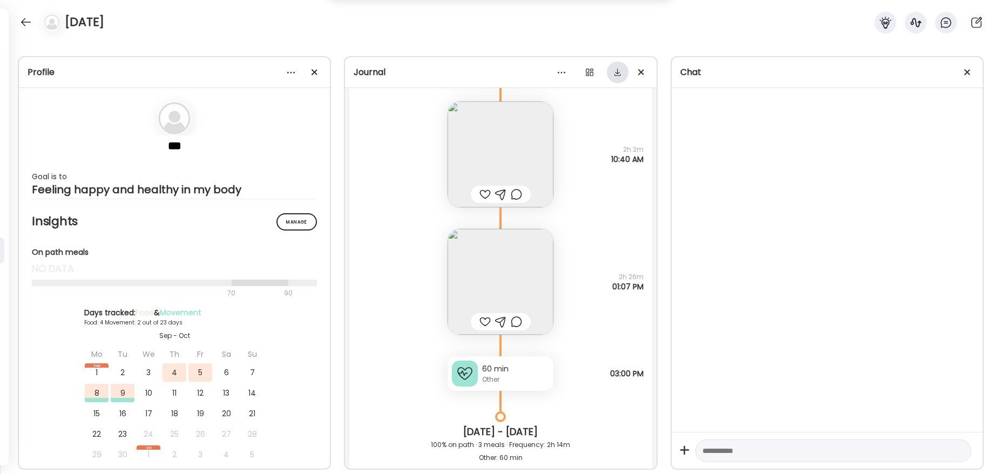
click at [621, 74] on div at bounding box center [618, 73] width 22 height 22
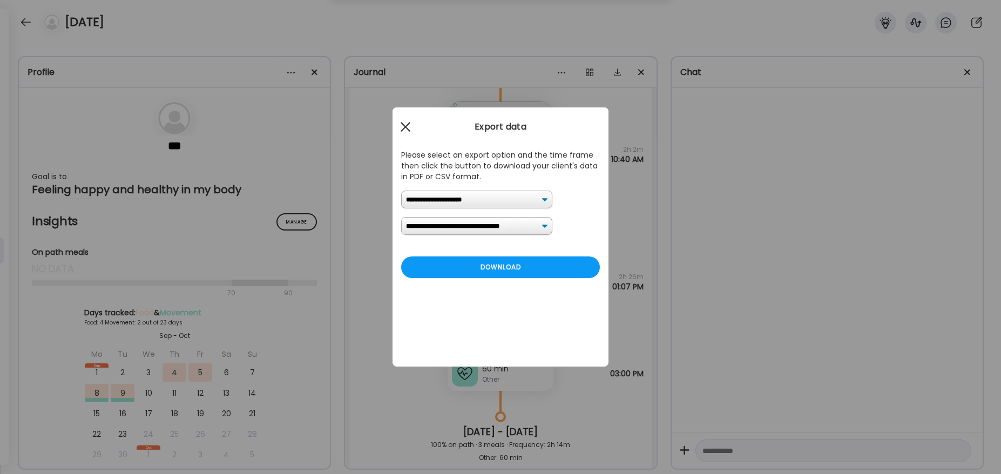
click at [405, 127] on span at bounding box center [406, 127] width 10 height 10
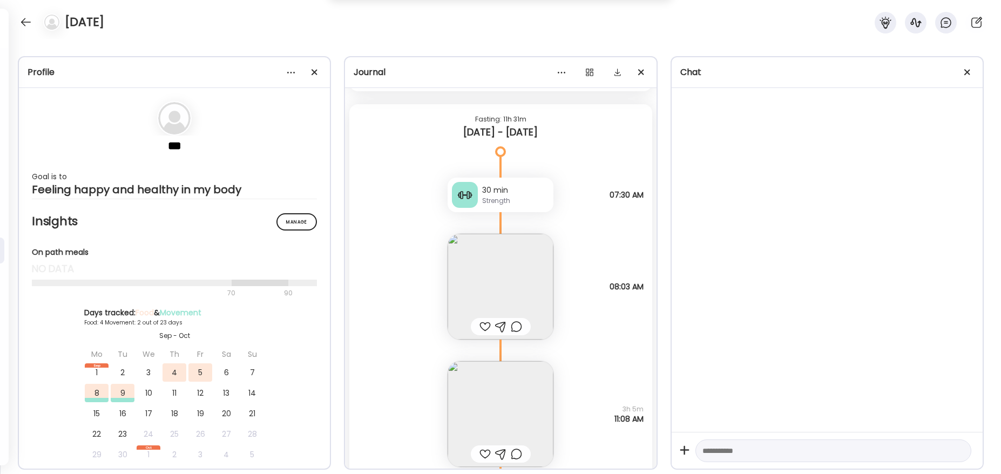
scroll to position [9042, 0]
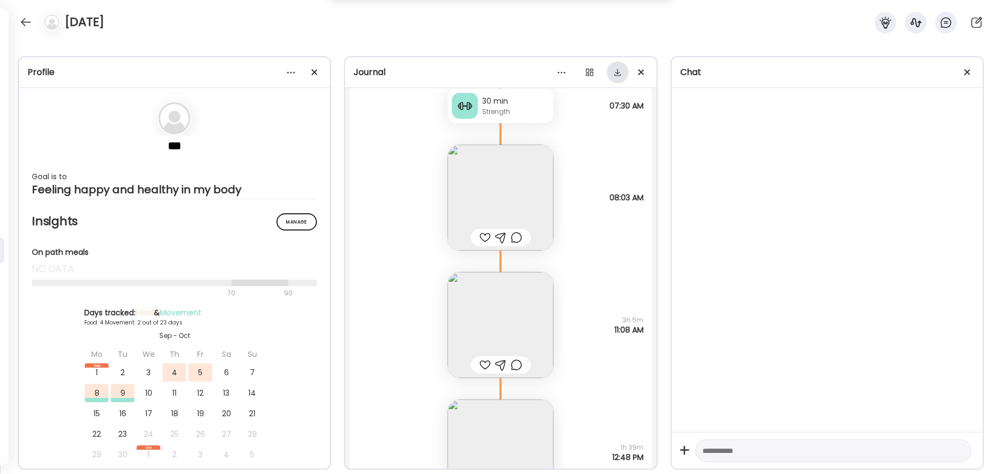
click at [617, 77] on div at bounding box center [618, 73] width 22 height 22
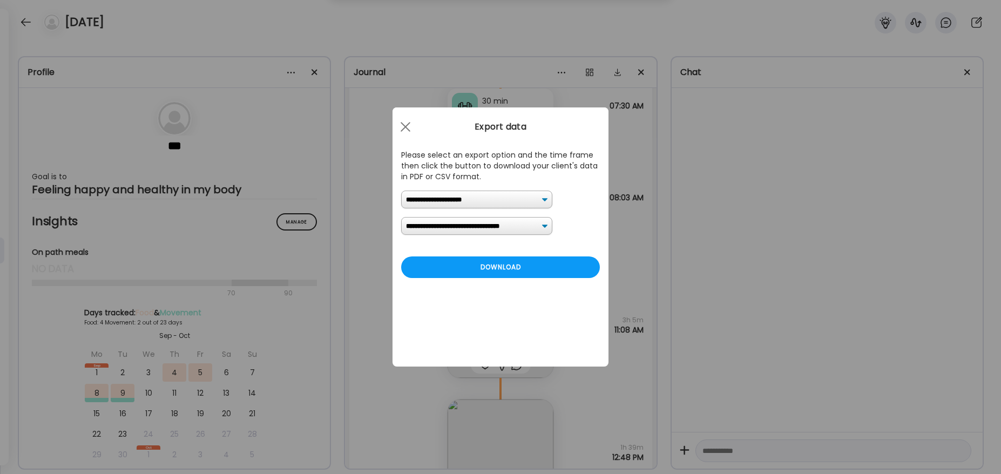
select select "****"
click option "******" at bounding box center [0, 0] width 0 height 0
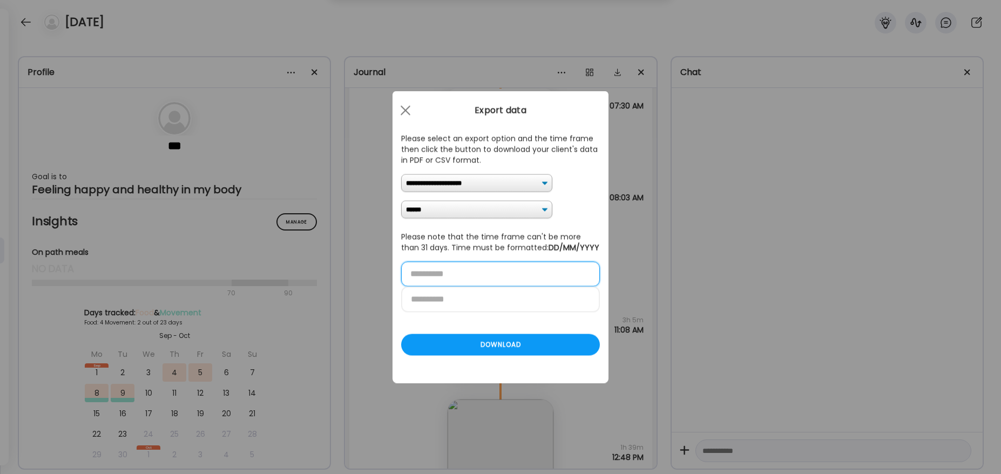
click at [491, 276] on input "text" at bounding box center [500, 274] width 199 height 25
type input "**********"
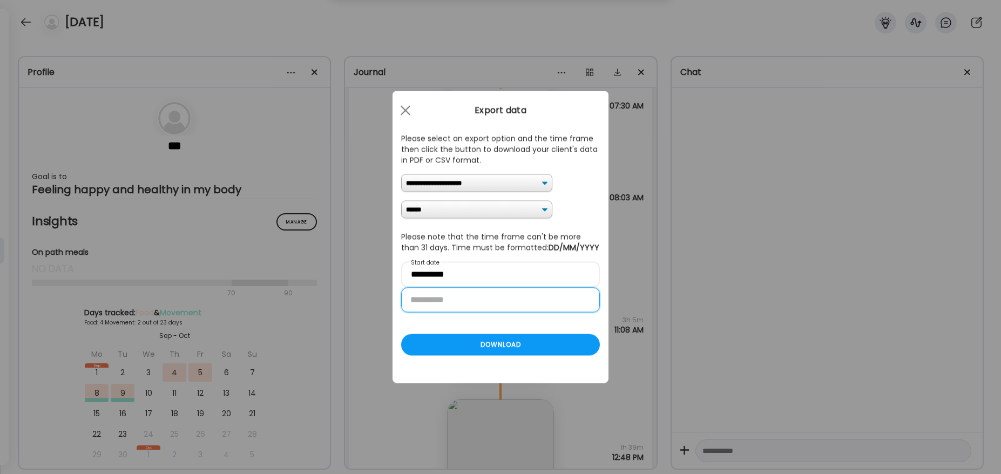
click at [417, 303] on input "text" at bounding box center [500, 300] width 199 height 25
type input "**********"
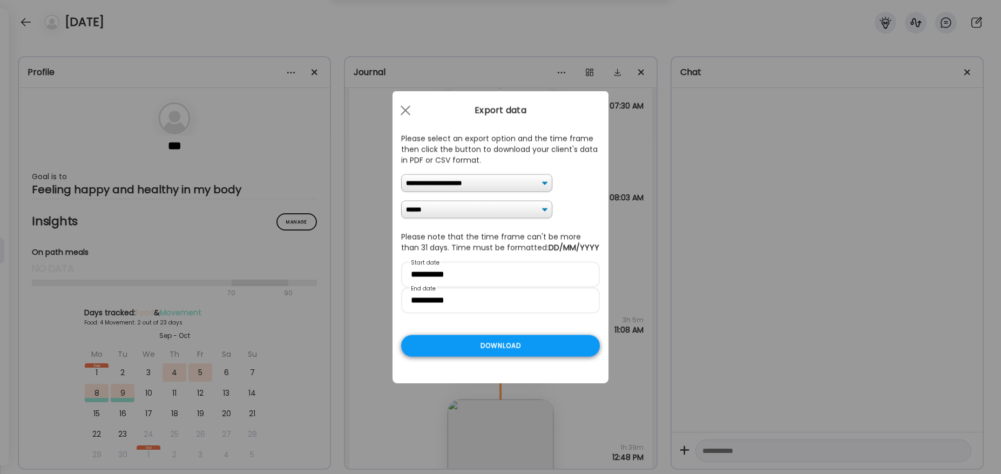
click at [518, 354] on div "Download" at bounding box center [500, 346] width 199 height 22
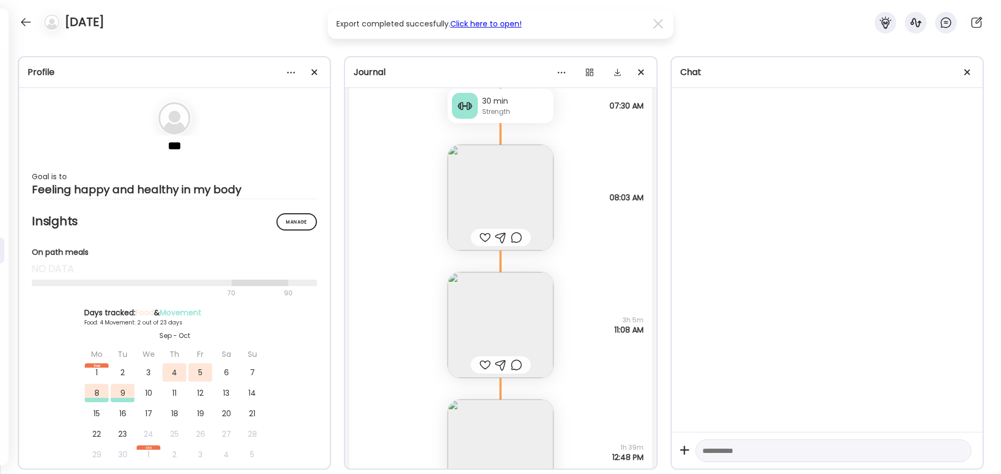
click at [492, 25] on link "Click here to open!" at bounding box center [485, 23] width 71 height 11
click at [27, 19] on div at bounding box center [25, 21] width 17 height 17
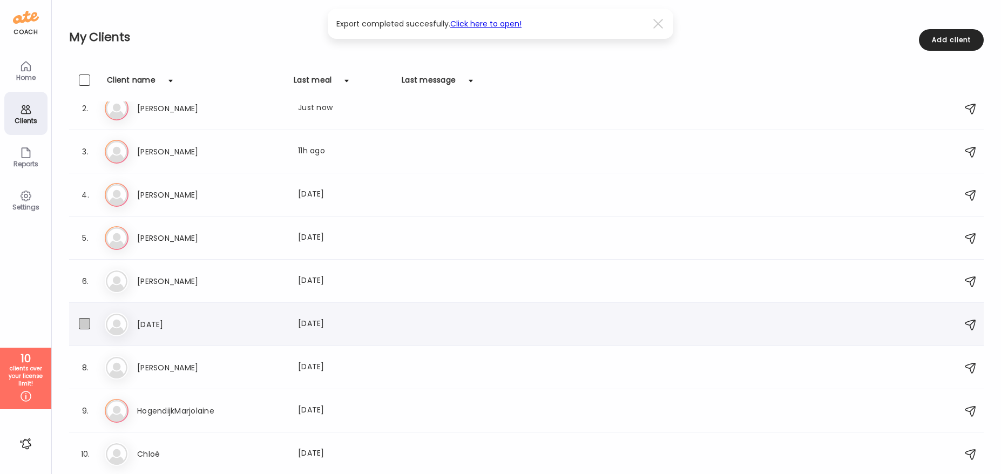
click at [90, 329] on span at bounding box center [84, 323] width 11 height 11
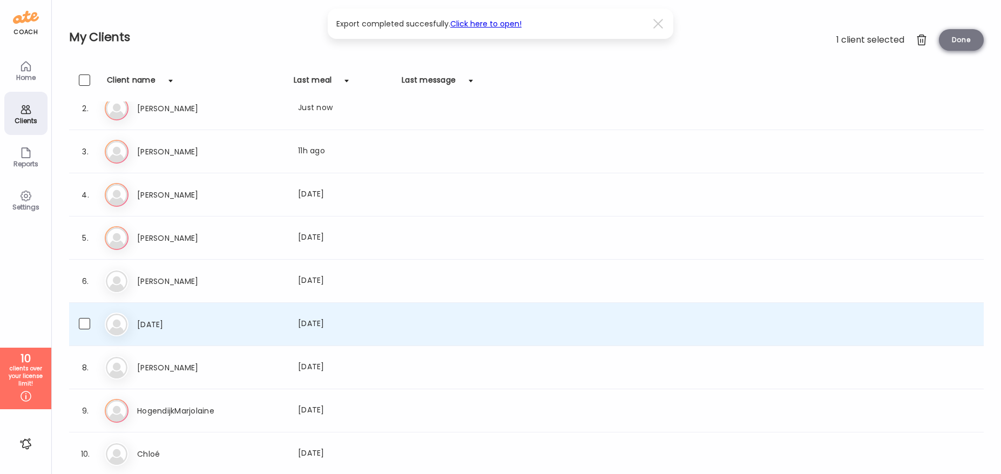
click at [766, 40] on div "Done" at bounding box center [961, 40] width 45 height 22
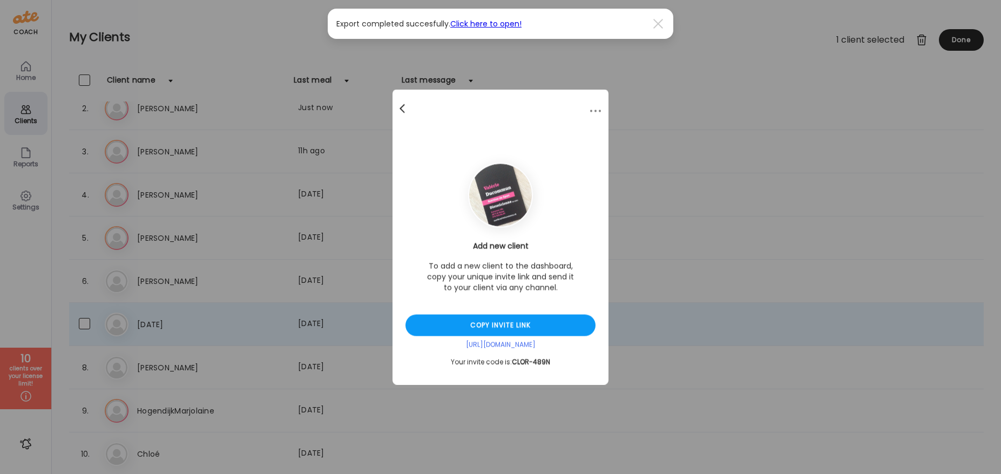
click at [402, 111] on div at bounding box center [403, 109] width 22 height 22
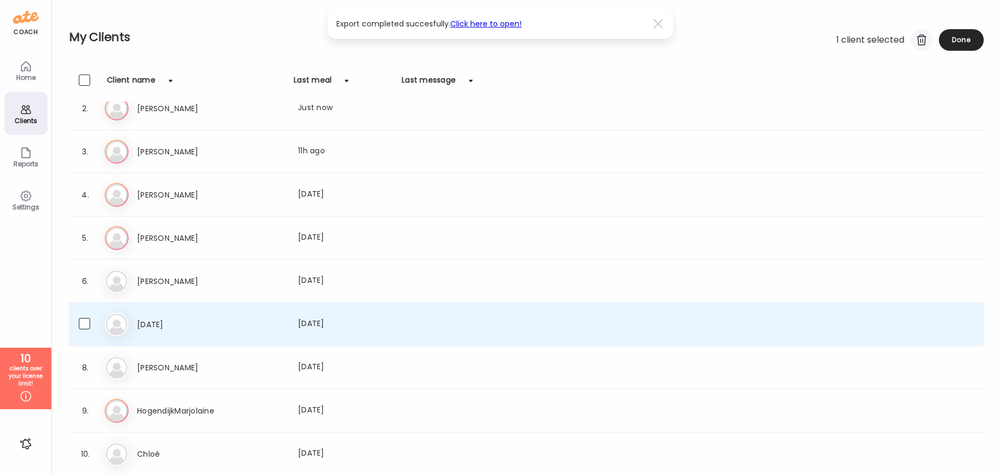
click at [766, 39] on div at bounding box center [922, 40] width 22 height 22
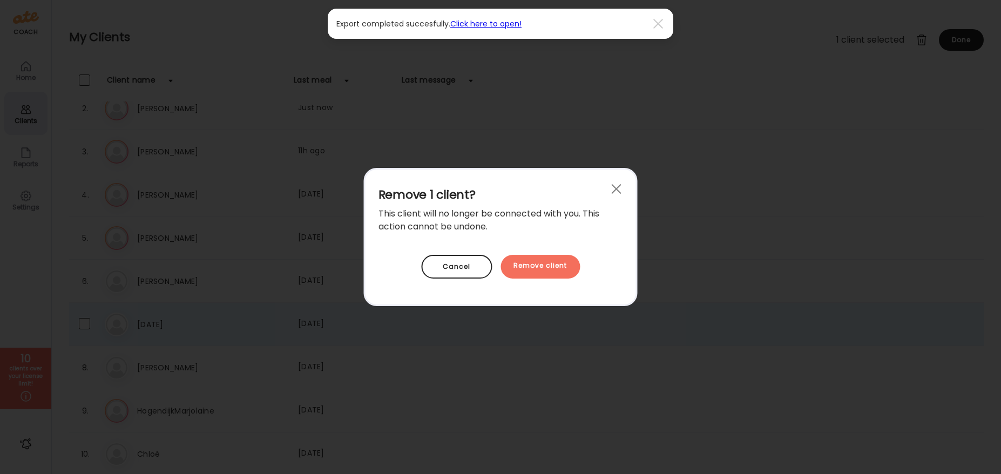
click at [541, 265] on div "Remove client" at bounding box center [539, 267] width 79 height 24
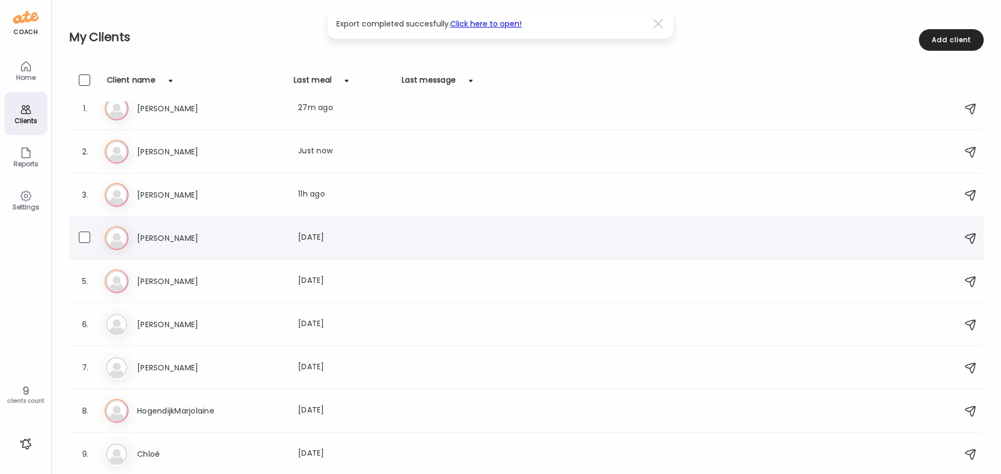
scroll to position [0, 0]
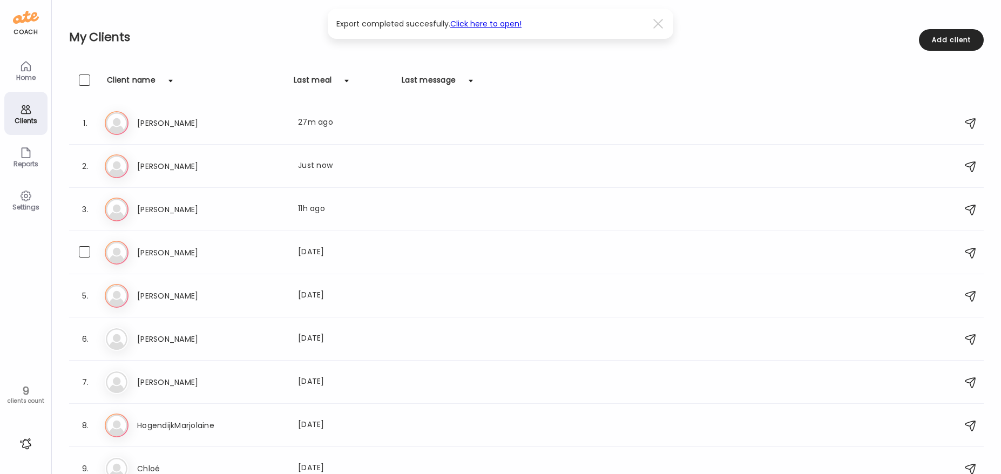
click at [210, 253] on h3 "[PERSON_NAME]" at bounding box center [184, 252] width 95 height 13
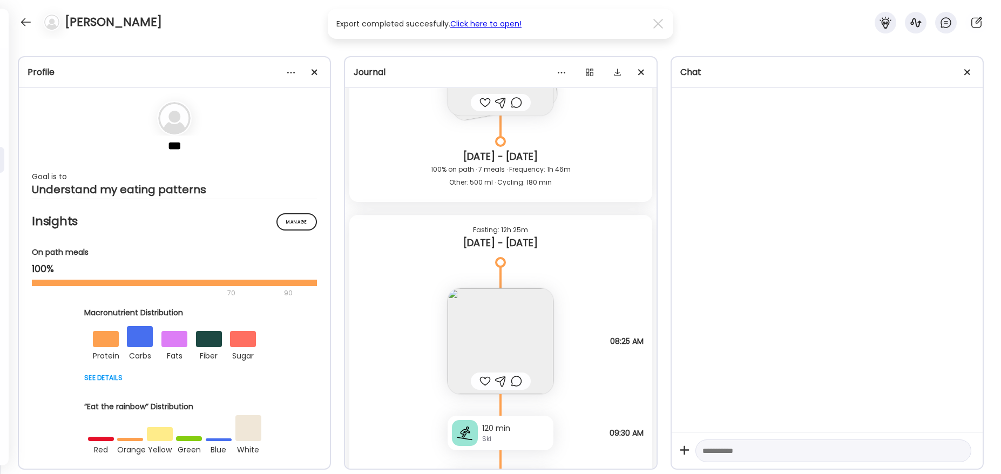
scroll to position [7459, 0]
